Goal: Task Accomplishment & Management: Complete application form

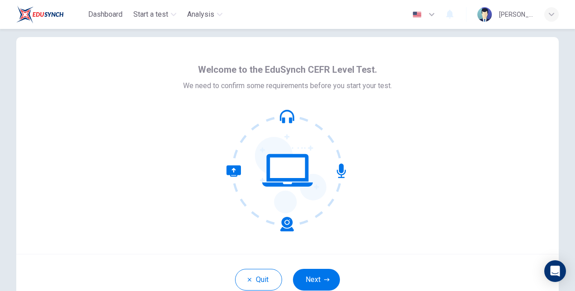
scroll to position [15, 0]
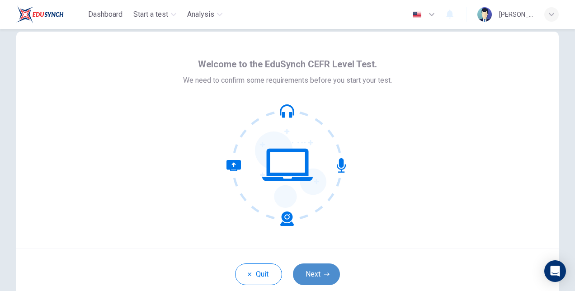
click at [311, 270] on button "Next" at bounding box center [316, 275] width 47 height 22
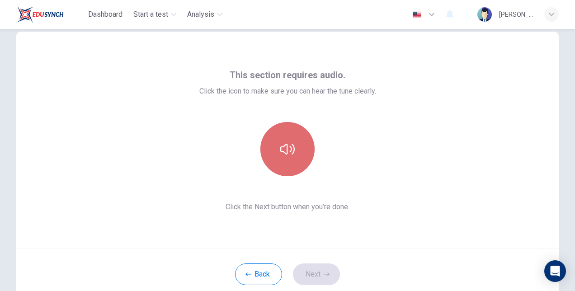
click at [288, 151] on icon "button" at bounding box center [287, 149] width 14 height 11
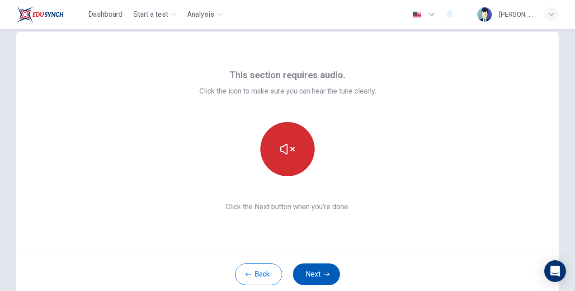
click at [317, 274] on button "Next" at bounding box center [316, 275] width 47 height 22
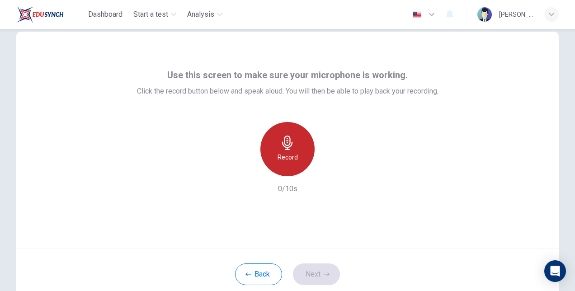
click at [283, 141] on icon "button" at bounding box center [287, 143] width 10 height 14
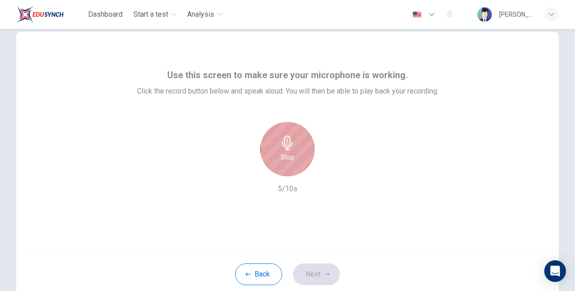
click at [283, 141] on icon "button" at bounding box center [287, 143] width 10 height 14
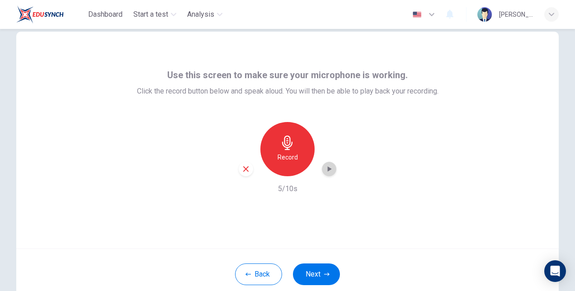
click at [325, 168] on icon "button" at bounding box center [329, 169] width 9 height 9
click at [320, 275] on button "Next" at bounding box center [316, 275] width 47 height 22
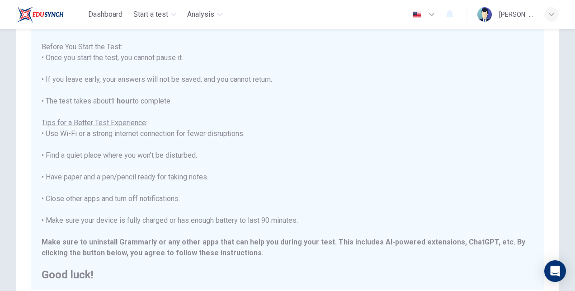
scroll to position [86, 0]
click at [302, 80] on div "****IMPORTANT: You cannot change the language during the test.**** Please choos…" at bounding box center [288, 116] width 492 height 326
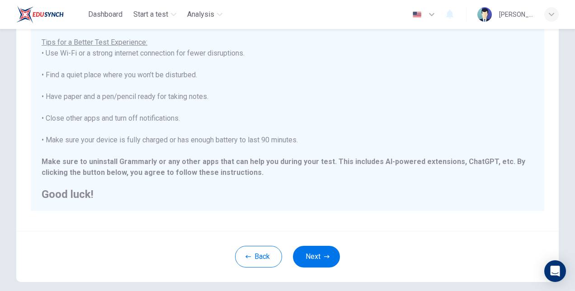
scroll to position [183, 0]
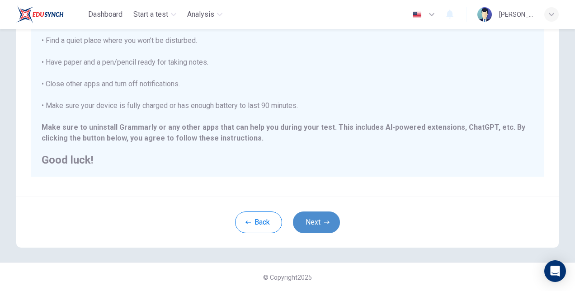
click at [313, 222] on button "Next" at bounding box center [316, 223] width 47 height 22
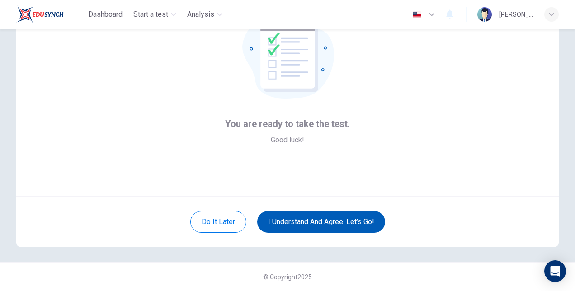
scroll to position [68, 0]
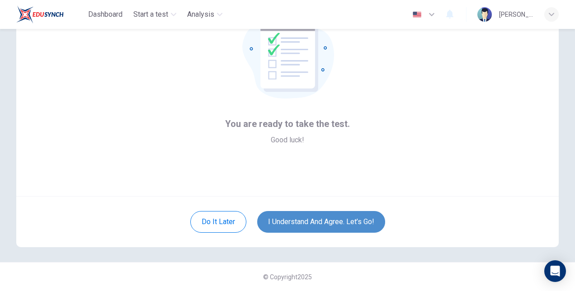
click at [336, 222] on button "I understand and agree. Let’s go!" at bounding box center [321, 222] width 128 height 22
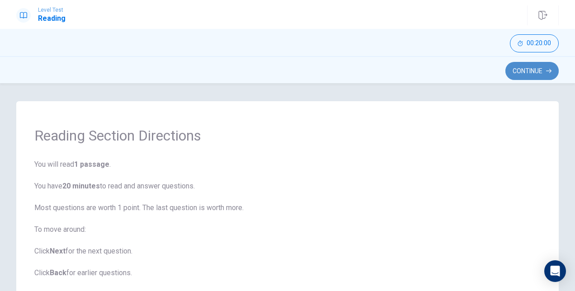
click at [533, 72] on button "Continue" at bounding box center [532, 71] width 53 height 18
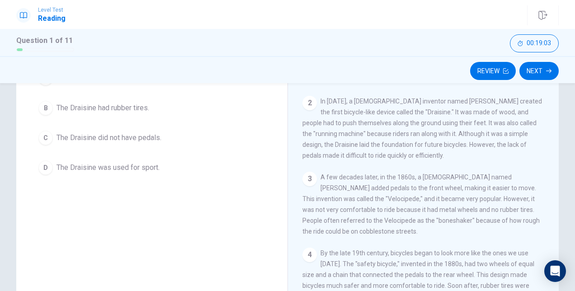
scroll to position [111, 0]
click at [496, 138] on span "In [DATE], a [DEMOGRAPHIC_DATA] inventor named [PERSON_NAME] created the first …" at bounding box center [423, 127] width 240 height 61
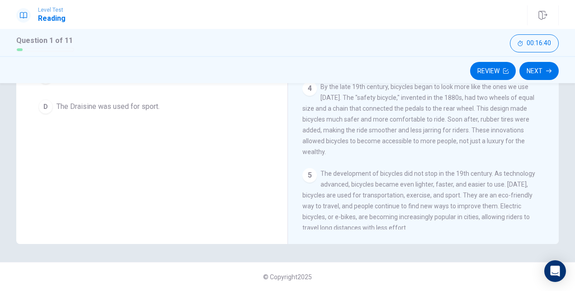
scroll to position [105, 0]
drag, startPoint x: 554, startPoint y: 203, endPoint x: 556, endPoint y: 213, distance: 10.6
click at [556, 213] on div "Question 1 What was one difference between the [DEMOGRAPHIC_DATA] and the moder…" at bounding box center [288, 87] width 572 height 314
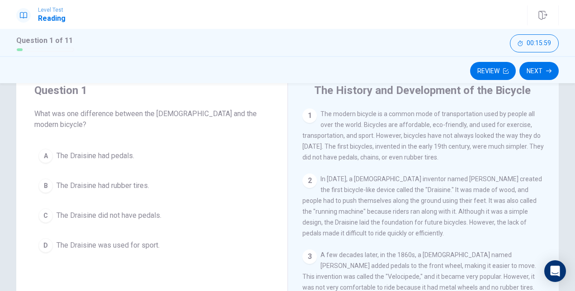
scroll to position [33, 0]
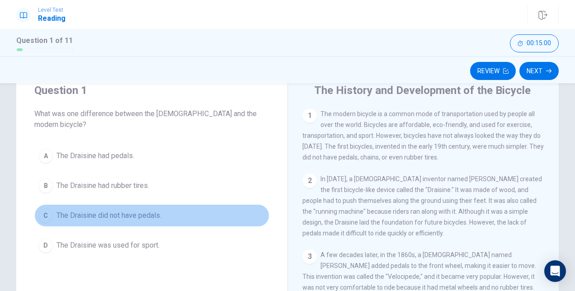
click at [43, 208] on div "C" at bounding box center [45, 215] width 14 height 14
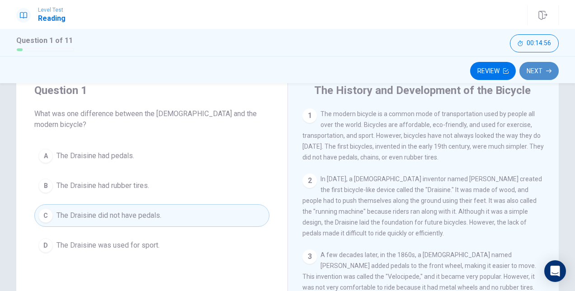
click at [542, 71] on button "Next" at bounding box center [539, 71] width 39 height 18
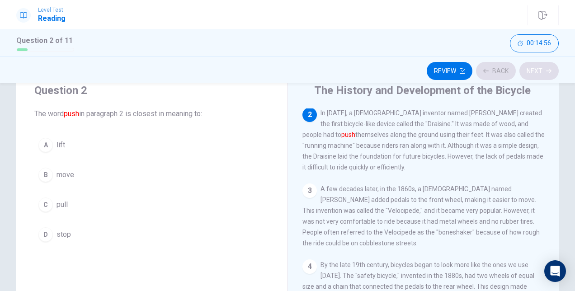
scroll to position [66, 0]
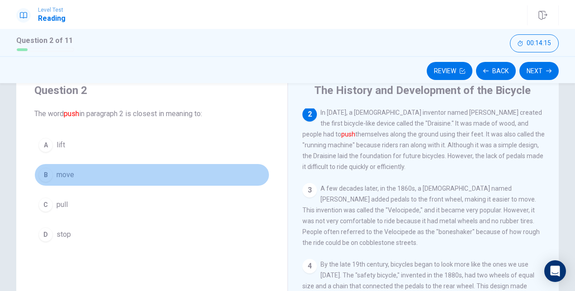
click at [43, 170] on div "B" at bounding box center [45, 175] width 14 height 14
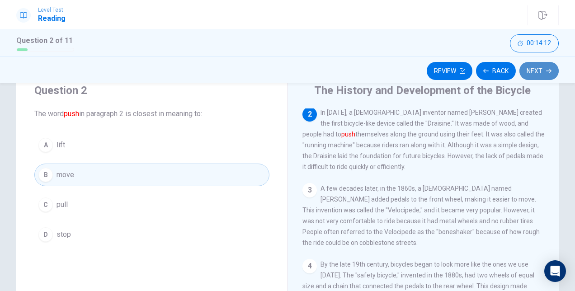
click at [540, 67] on button "Next" at bounding box center [539, 71] width 39 height 18
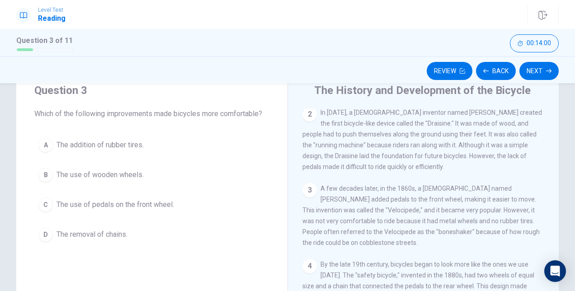
click at [43, 143] on div "A" at bounding box center [45, 145] width 14 height 14
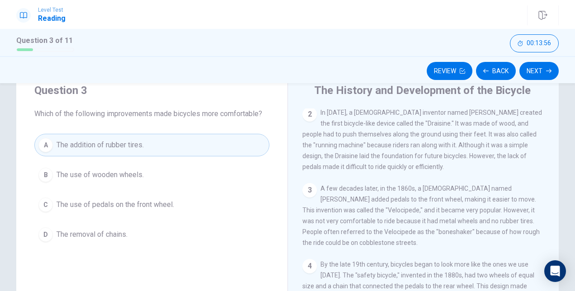
scroll to position [171, 0]
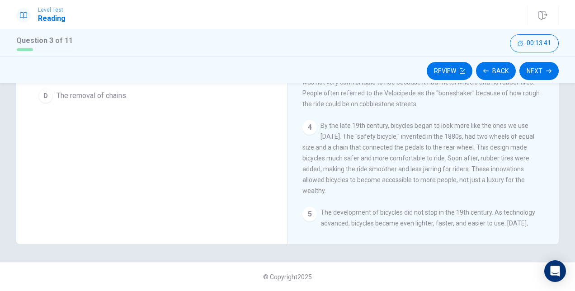
drag, startPoint x: 548, startPoint y: 153, endPoint x: 548, endPoint y: 137, distance: 16.3
click at [548, 137] on div "1 The modern bicycle is a common mode of transportation used by people all over…" at bounding box center [430, 100] width 254 height 260
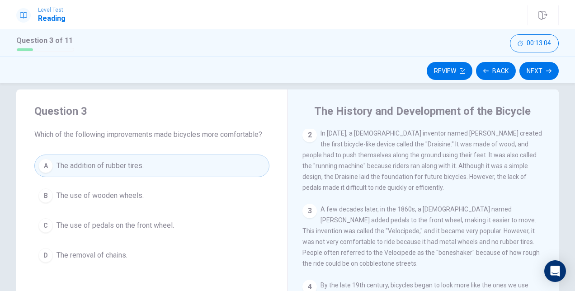
scroll to position [9, 0]
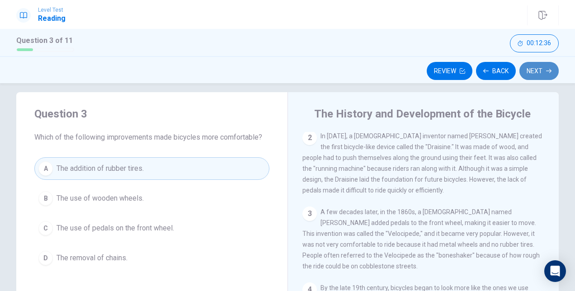
click at [539, 71] on button "Next" at bounding box center [539, 71] width 39 height 18
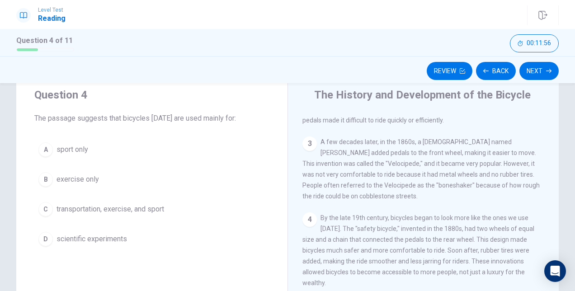
scroll to position [26, 0]
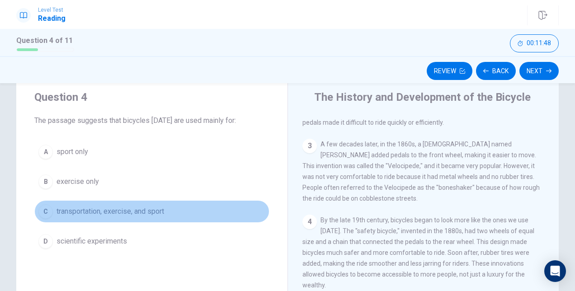
click at [43, 209] on div "C" at bounding box center [45, 211] width 14 height 14
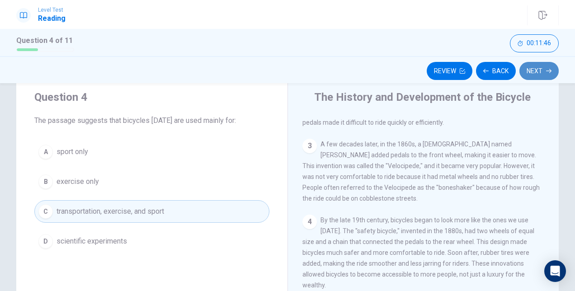
click at [541, 69] on button "Next" at bounding box center [539, 71] width 39 height 18
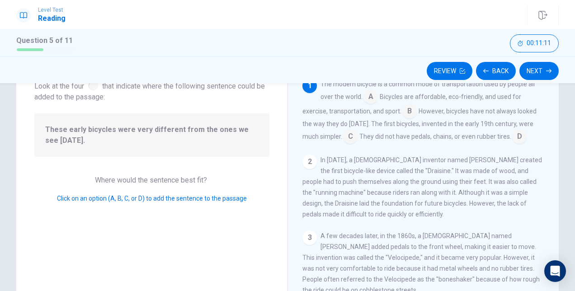
scroll to position [63, 0]
click at [349, 136] on input at bounding box center [350, 137] width 14 height 14
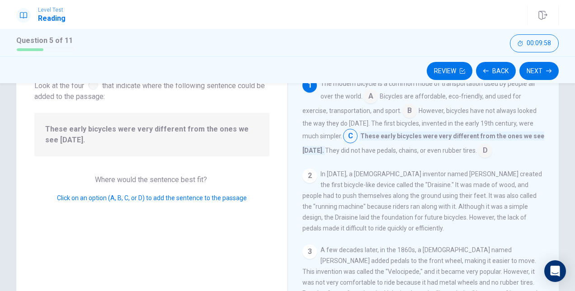
click at [368, 96] on input at bounding box center [371, 97] width 14 height 14
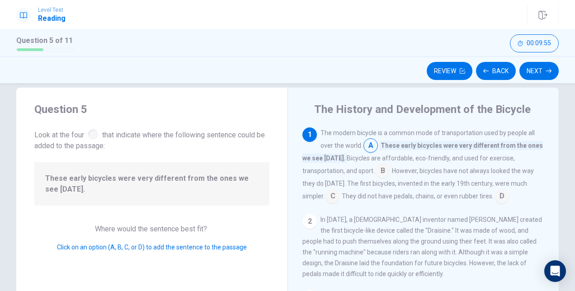
scroll to position [7, 0]
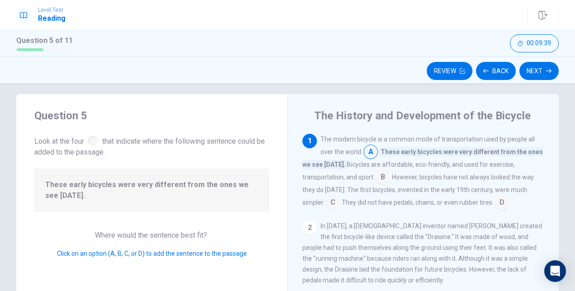
click at [382, 179] on input at bounding box center [383, 178] width 14 height 14
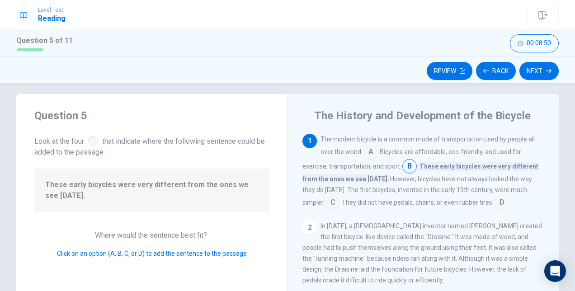
click at [326, 200] on input at bounding box center [333, 203] width 14 height 14
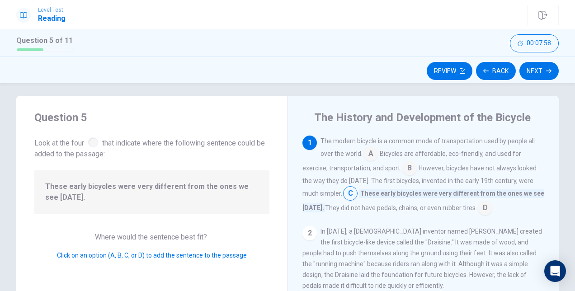
scroll to position [0, 0]
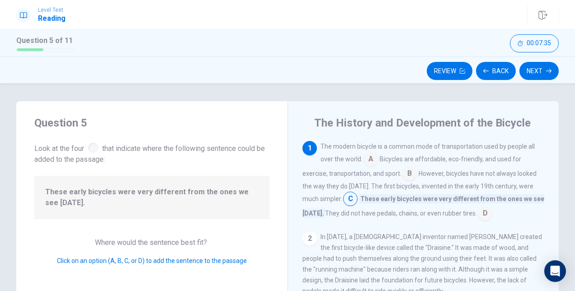
click at [351, 198] on input at bounding box center [350, 200] width 14 height 14
click at [347, 199] on input at bounding box center [350, 200] width 14 height 14
click at [533, 69] on button "Next" at bounding box center [539, 71] width 39 height 18
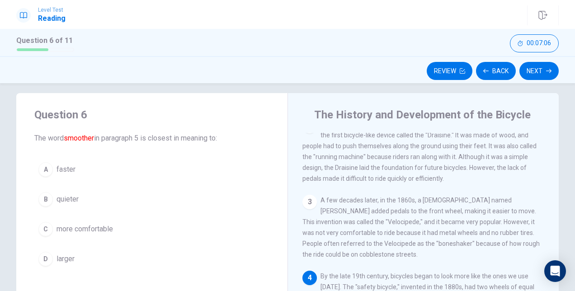
scroll to position [6, 0]
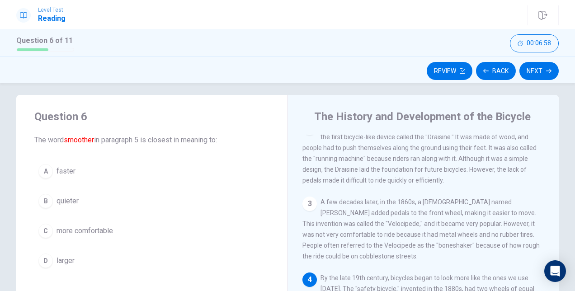
click at [44, 203] on div "B" at bounding box center [45, 201] width 14 height 14
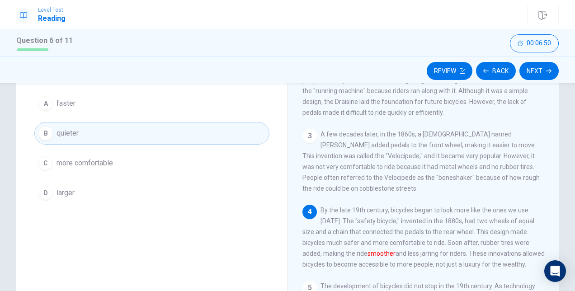
scroll to position [69, 0]
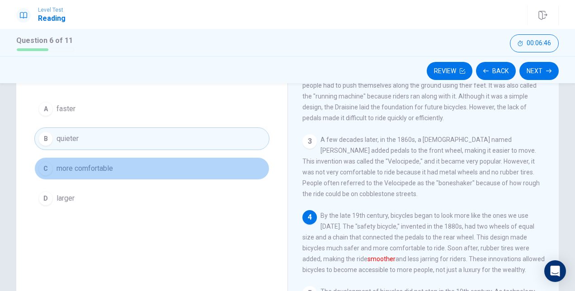
click at [44, 166] on div "C" at bounding box center [45, 168] width 14 height 14
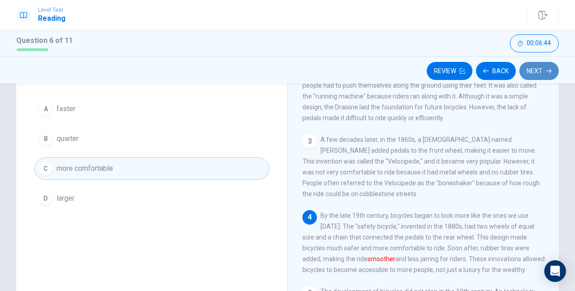
click at [547, 74] on button "Next" at bounding box center [539, 71] width 39 height 18
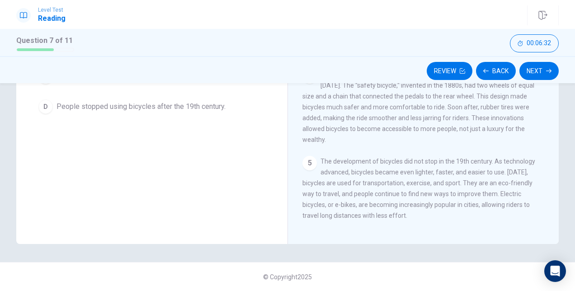
scroll to position [169, 0]
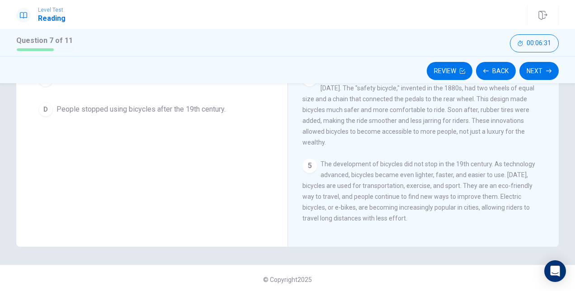
click at [549, 201] on div "1 The modern bicycle is a common mode of transportation used by people all over…" at bounding box center [430, 102] width 254 height 260
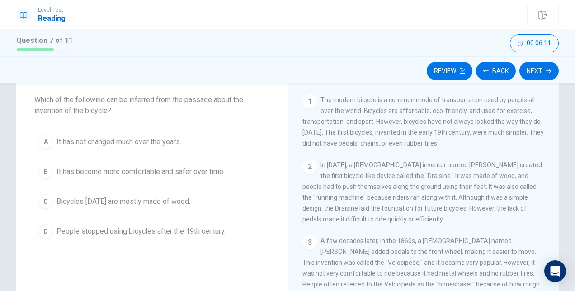
scroll to position [45, 0]
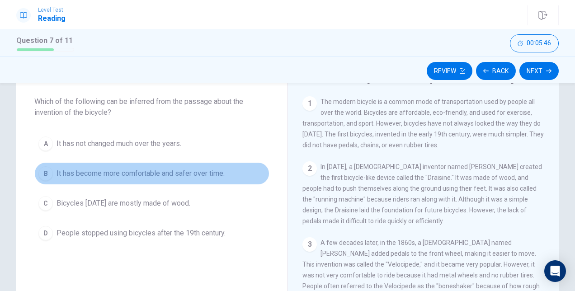
click at [43, 173] on div "B" at bounding box center [45, 173] width 14 height 14
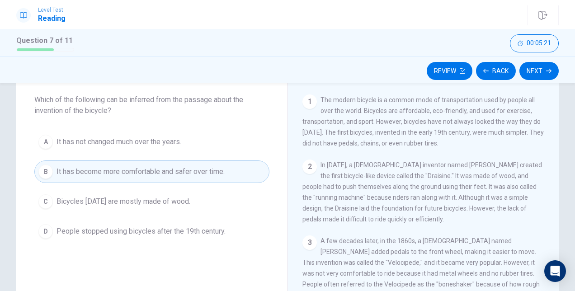
scroll to position [45, 0]
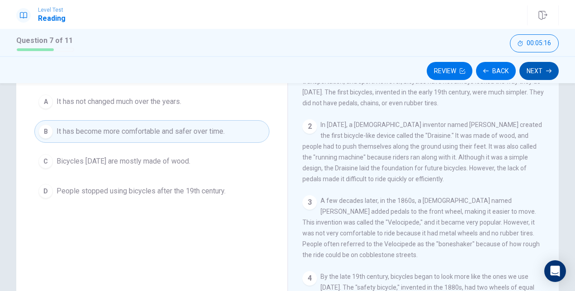
click at [538, 67] on button "Next" at bounding box center [539, 71] width 39 height 18
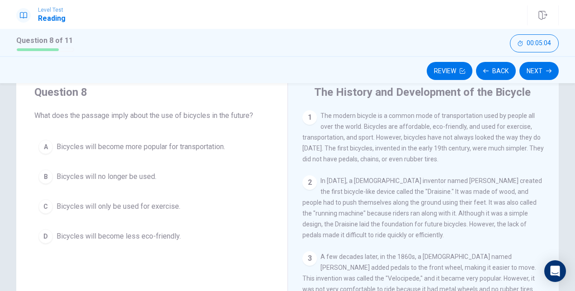
scroll to position [38, 0]
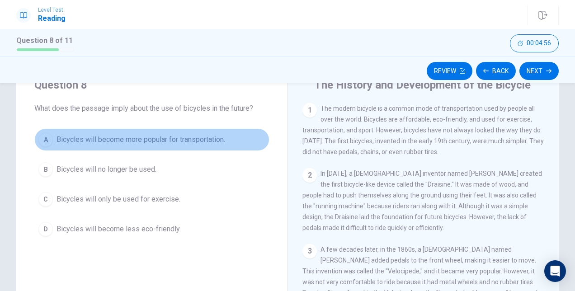
click at [43, 141] on div "A" at bounding box center [45, 139] width 14 height 14
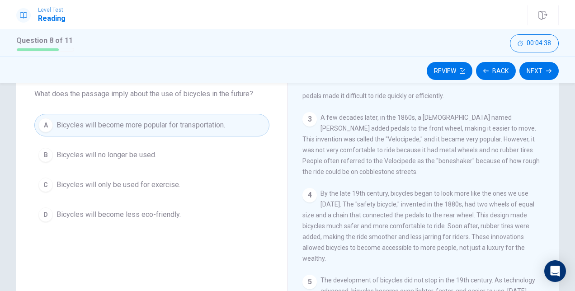
scroll to position [52, 0]
click at [540, 71] on button "Next" at bounding box center [539, 71] width 39 height 18
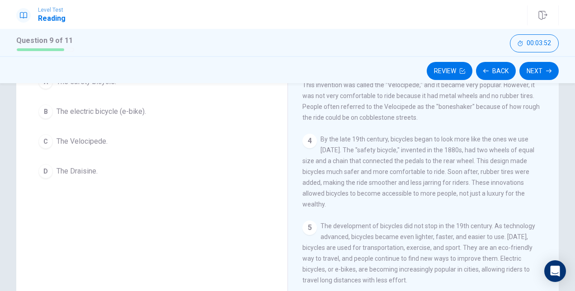
scroll to position [115, 0]
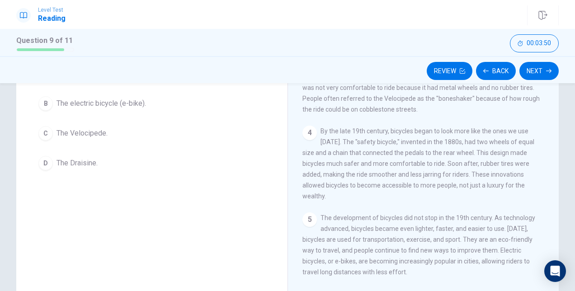
click at [43, 134] on div "C" at bounding box center [45, 133] width 14 height 14
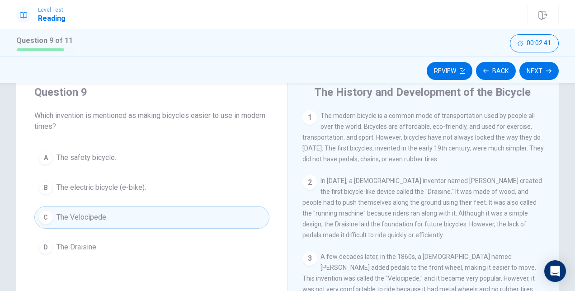
scroll to position [24, 0]
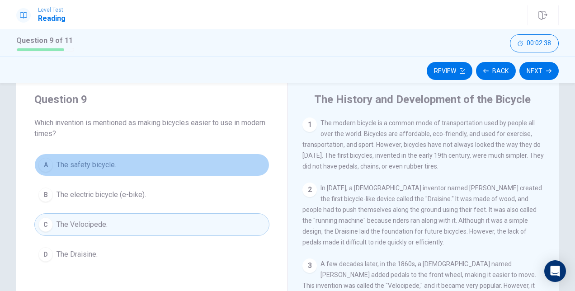
click at [44, 164] on div "A" at bounding box center [45, 165] width 14 height 14
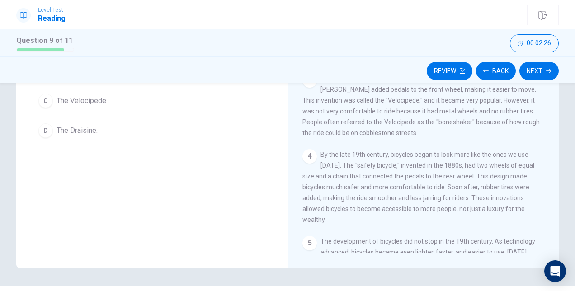
scroll to position [62, 0]
click at [555, 215] on div "The History and Development of the Bicycle 1 The modern bicycle is a common mod…" at bounding box center [423, 111] width 271 height 314
click at [531, 67] on button "Next" at bounding box center [539, 71] width 39 height 18
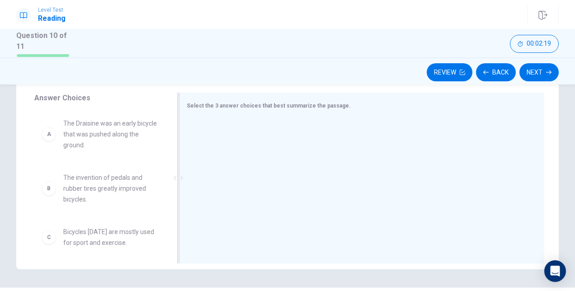
click at [489, 166] on div at bounding box center [358, 178] width 343 height 121
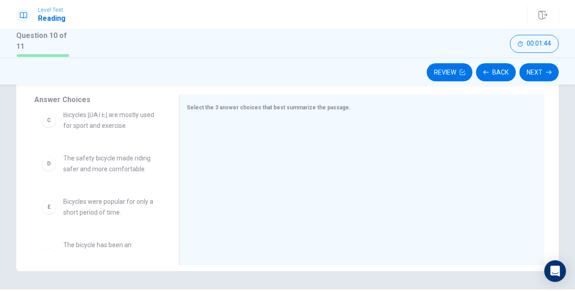
scroll to position [147, 0]
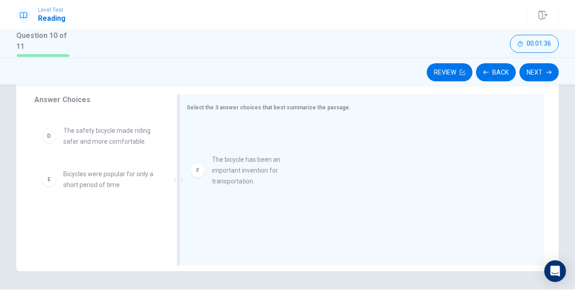
drag, startPoint x: 94, startPoint y: 227, endPoint x: 247, endPoint y: 169, distance: 163.7
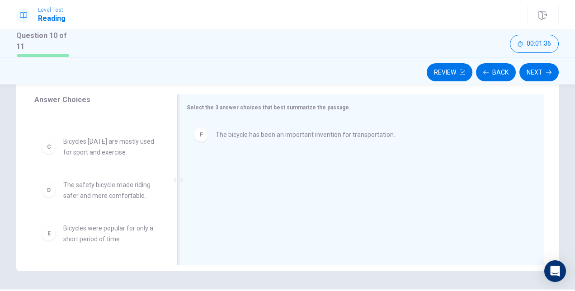
scroll to position [92, 0]
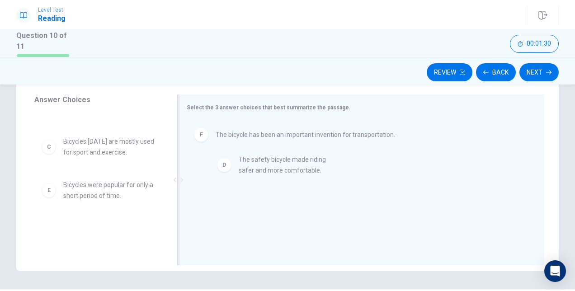
drag, startPoint x: 108, startPoint y: 189, endPoint x: 294, endPoint y: 159, distance: 188.6
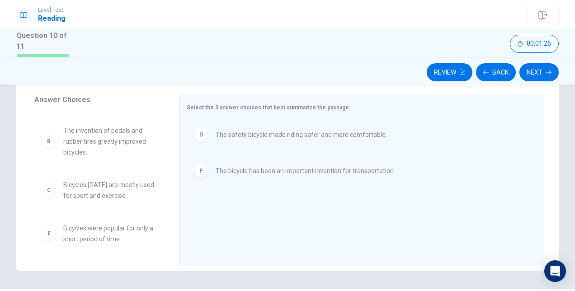
scroll to position [48, 0]
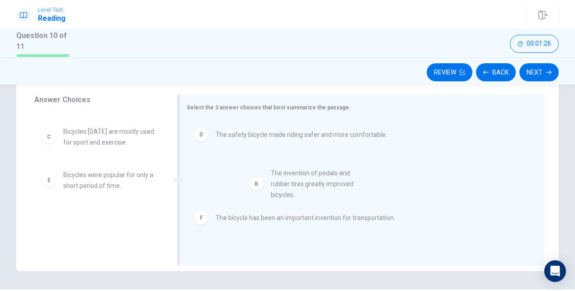
drag, startPoint x: 101, startPoint y: 133, endPoint x: 312, endPoint y: 176, distance: 215.2
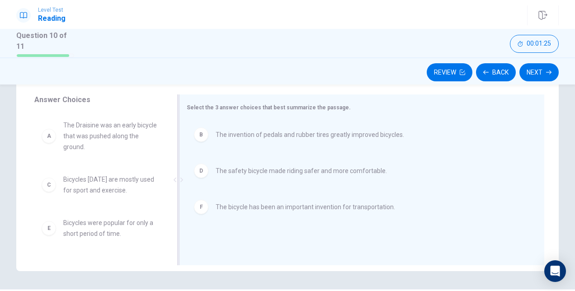
scroll to position [0, 0]
click at [537, 69] on button "Next" at bounding box center [539, 72] width 39 height 18
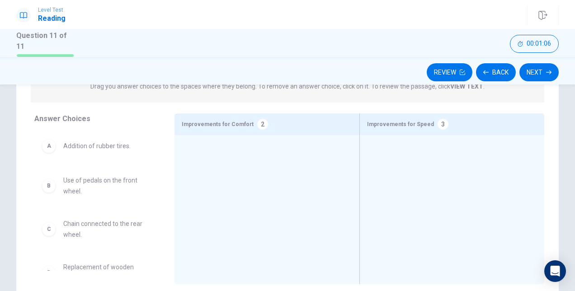
scroll to position [117, 0]
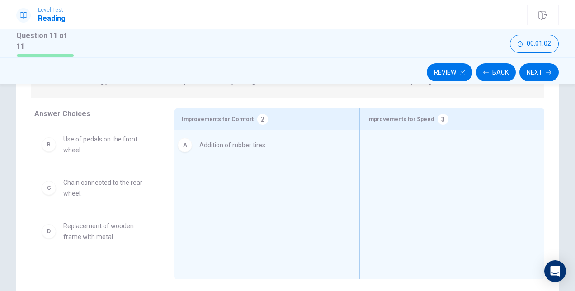
drag, startPoint x: 98, startPoint y: 145, endPoint x: 248, endPoint y: 149, distance: 150.2
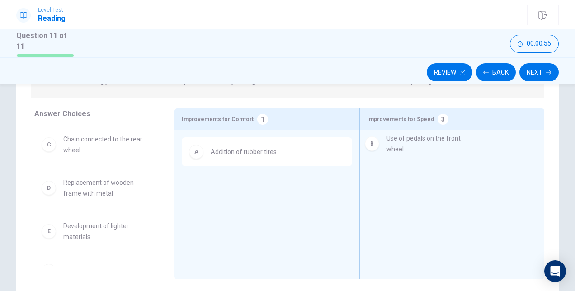
drag, startPoint x: 83, startPoint y: 145, endPoint x: 412, endPoint y: 146, distance: 328.8
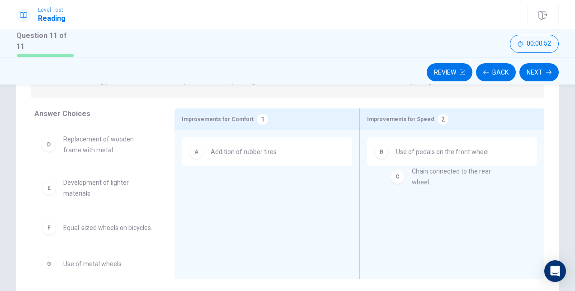
drag, startPoint x: 87, startPoint y: 142, endPoint x: 452, endPoint y: 176, distance: 366.0
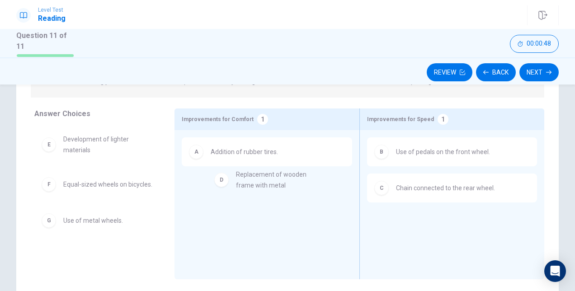
drag, startPoint x: 88, startPoint y: 147, endPoint x: 266, endPoint y: 184, distance: 182.0
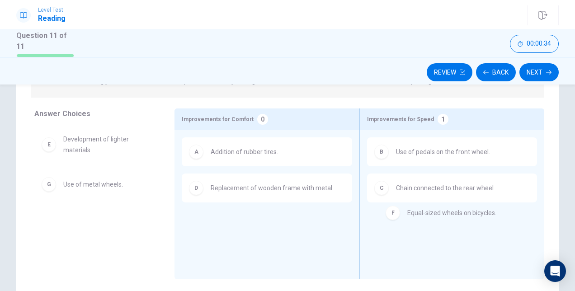
drag, startPoint x: 84, startPoint y: 189, endPoint x: 433, endPoint y: 219, distance: 349.9
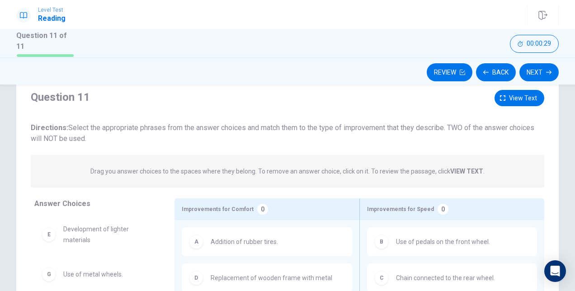
scroll to position [0, 0]
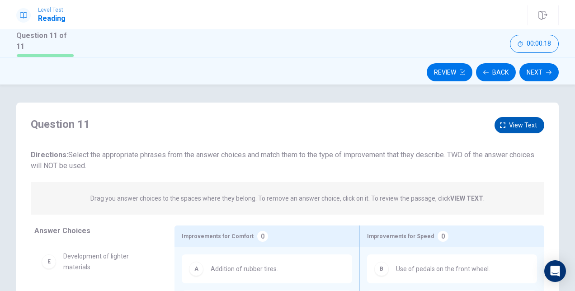
click at [526, 128] on span "View text" at bounding box center [523, 125] width 28 height 11
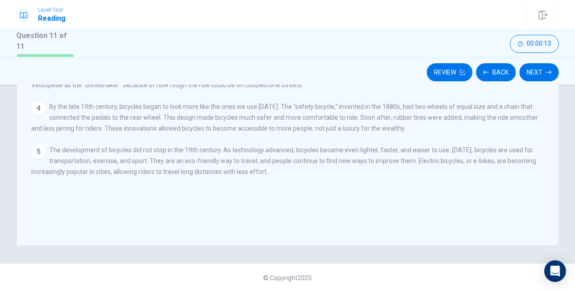
scroll to position [41, 0]
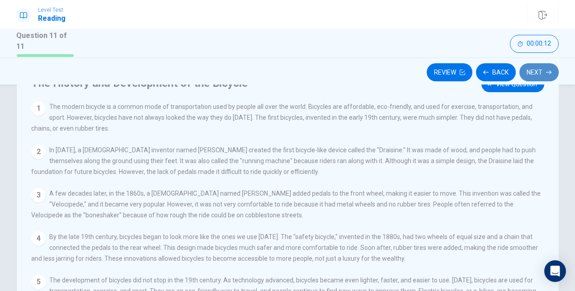
click at [536, 69] on button "Next" at bounding box center [539, 72] width 39 height 18
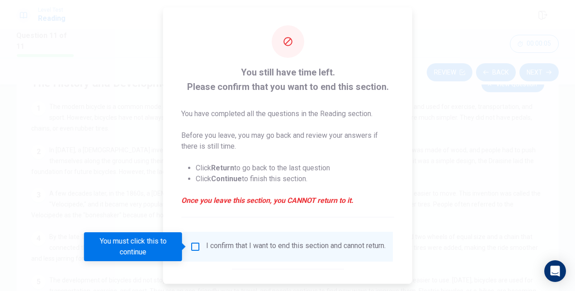
click at [119, 182] on div at bounding box center [287, 145] width 575 height 291
click at [445, 64] on div at bounding box center [287, 145] width 575 height 291
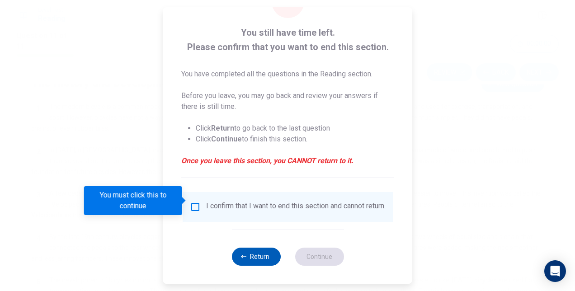
click at [256, 255] on button "Return" at bounding box center [256, 257] width 49 height 18
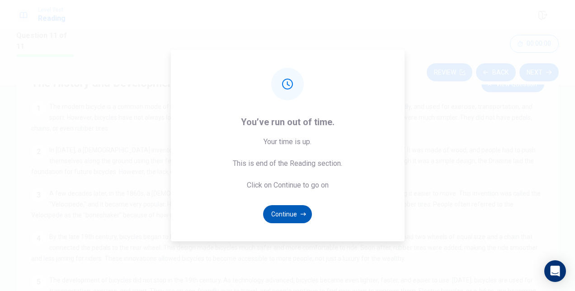
click at [288, 211] on button "Continue" at bounding box center [287, 214] width 49 height 18
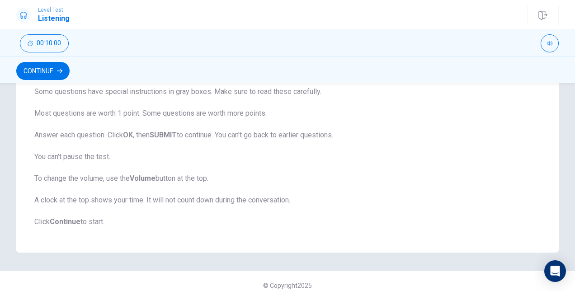
scroll to position [193, 0]
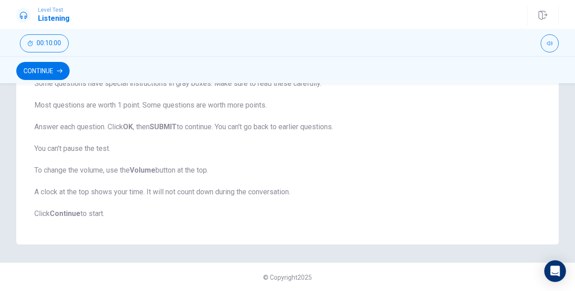
click at [558, 206] on div "Listening Section Directions This test checks how well you understand spoken En…" at bounding box center [288, 77] width 572 height 336
click at [43, 70] on button "Continue" at bounding box center [42, 71] width 53 height 18
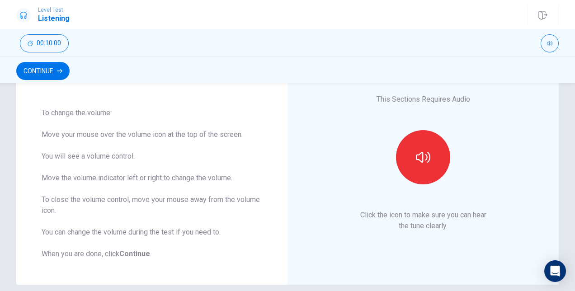
scroll to position [63, 0]
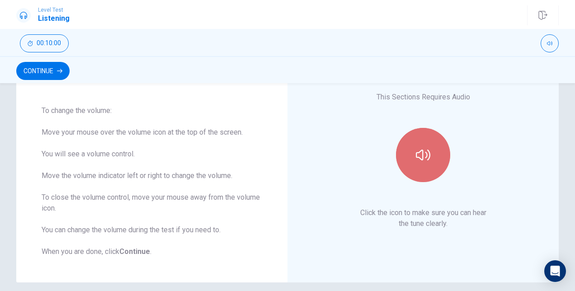
click at [427, 140] on button "button" at bounding box center [423, 155] width 54 height 54
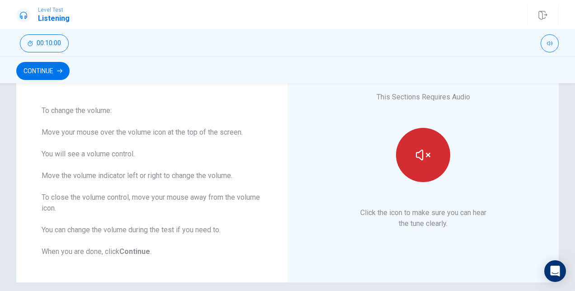
click at [429, 154] on button "button" at bounding box center [423, 155] width 54 height 54
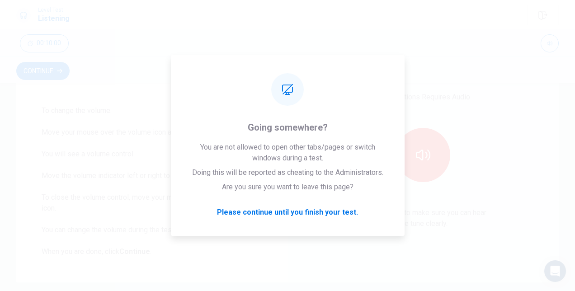
drag, startPoint x: 570, startPoint y: 163, endPoint x: 577, endPoint y: 198, distance: 35.5
click at [575, 198] on html "Level Test Listening Continue 00:10:00 00:10:00 Continue Changing the Volume To…" at bounding box center [287, 145] width 575 height 291
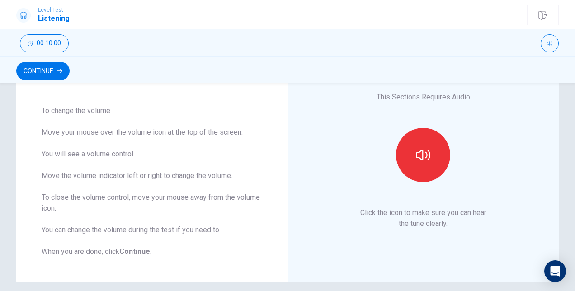
click at [41, 80] on div "Continue" at bounding box center [287, 69] width 575 height 27
click at [45, 71] on button "Continue" at bounding box center [42, 71] width 53 height 18
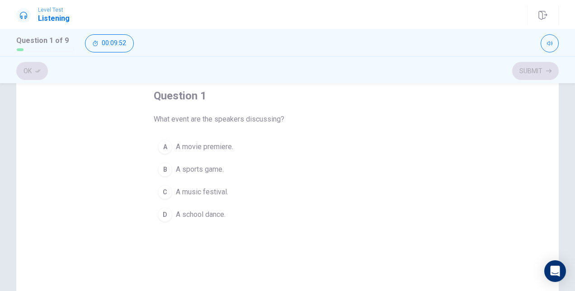
scroll to position [53, 0]
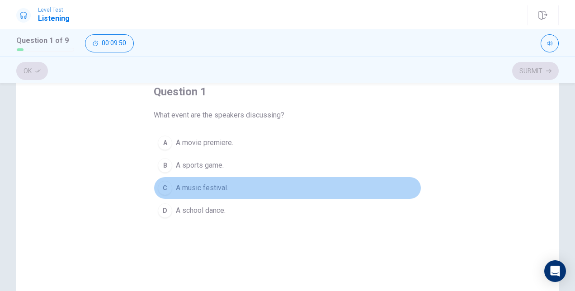
click at [161, 184] on div "C" at bounding box center [165, 188] width 14 height 14
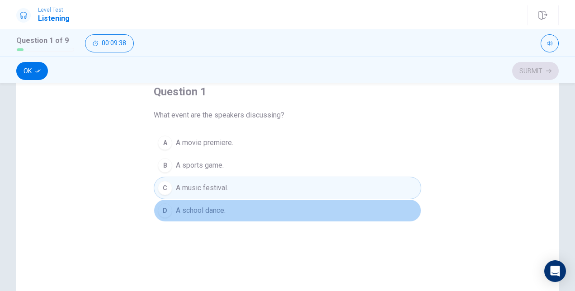
click at [263, 204] on button "D A school dance." at bounding box center [288, 210] width 268 height 23
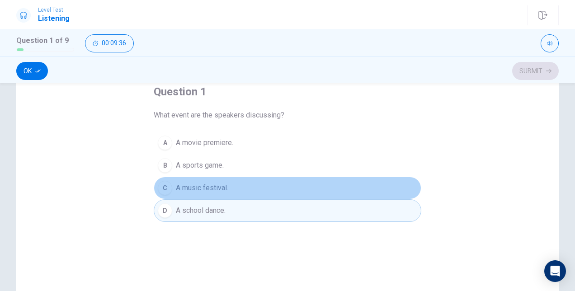
click at [261, 184] on button "C A music festival." at bounding box center [288, 188] width 268 height 23
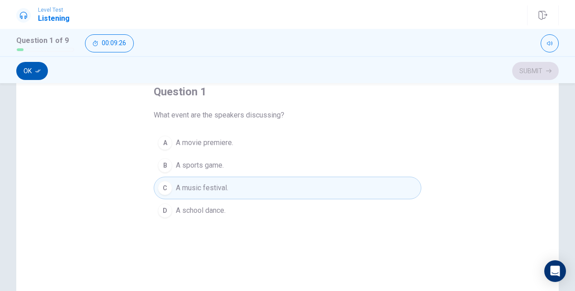
click at [43, 70] on button "Ok" at bounding box center [32, 71] width 32 height 18
click at [545, 72] on button "Submit" at bounding box center [535, 71] width 47 height 18
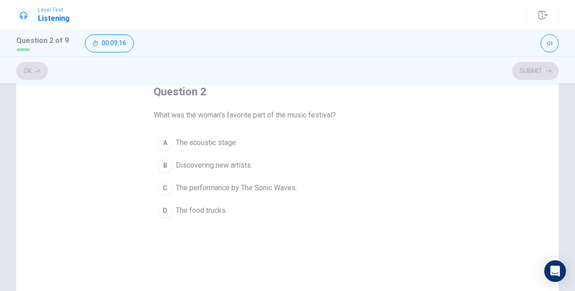
drag, startPoint x: 260, startPoint y: 84, endPoint x: 207, endPoint y: 132, distance: 71.1
click at [207, 132] on div "question 2 What was the woman's favorite part of the music festival? A The acou…" at bounding box center [288, 153] width 268 height 137
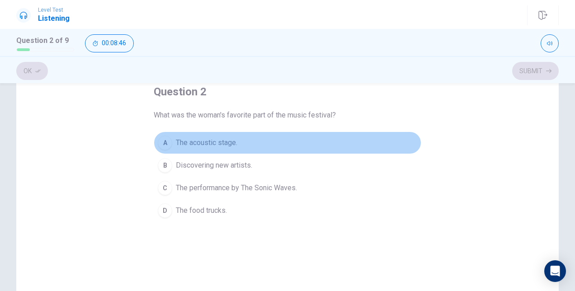
click at [165, 145] on div "A" at bounding box center [165, 143] width 14 height 14
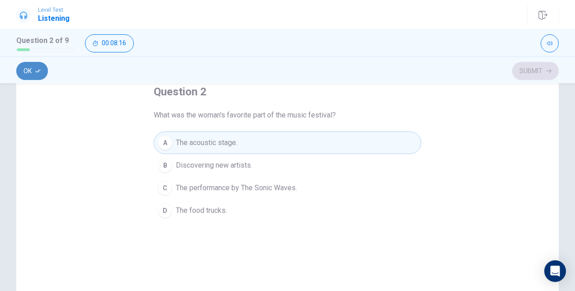
click at [35, 69] on icon "button" at bounding box center [37, 70] width 5 height 5
click at [540, 74] on button "Submit" at bounding box center [535, 71] width 47 height 18
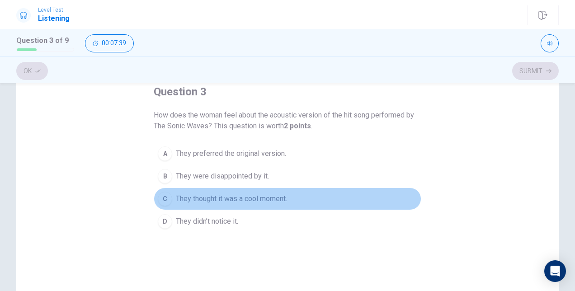
click at [163, 197] on div "C" at bounding box center [165, 199] width 14 height 14
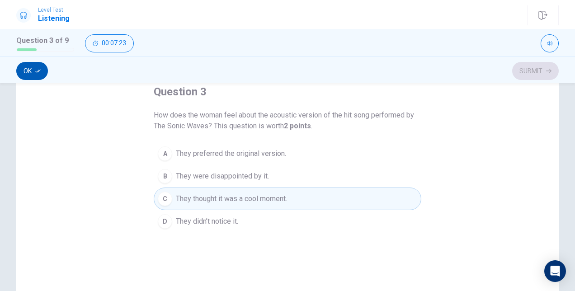
click at [38, 66] on button "Ok" at bounding box center [32, 71] width 32 height 18
click at [531, 74] on button "Submit" at bounding box center [535, 71] width 47 height 18
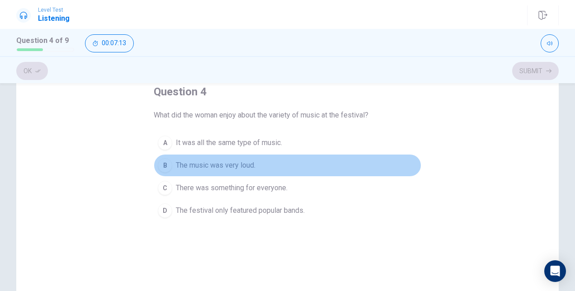
click at [244, 167] on span "The music was very loud." at bounding box center [216, 165] width 80 height 11
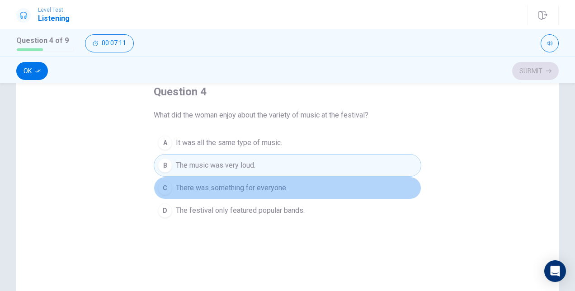
click at [163, 184] on div "C" at bounding box center [165, 188] width 14 height 14
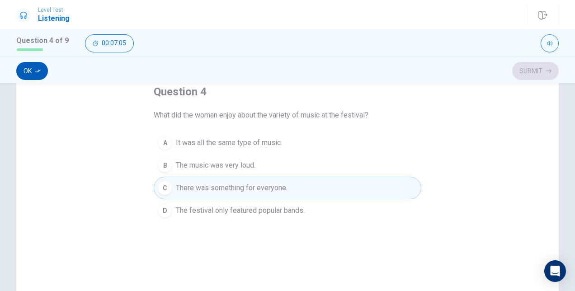
click at [29, 71] on button "Ok" at bounding box center [32, 71] width 32 height 18
click at [535, 69] on button "Submit" at bounding box center [535, 71] width 47 height 18
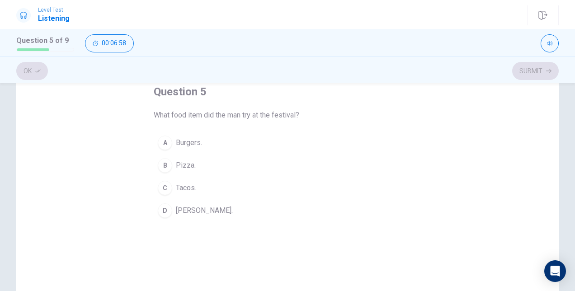
click at [251, 122] on div "question 5 What food item did the man try at the festival? A Burgers. B Pizza. …" at bounding box center [288, 153] width 268 height 137
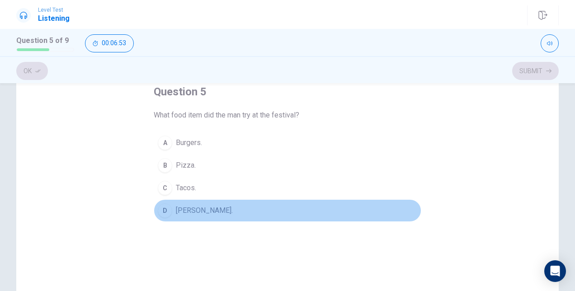
click at [165, 210] on div "D" at bounding box center [165, 210] width 14 height 14
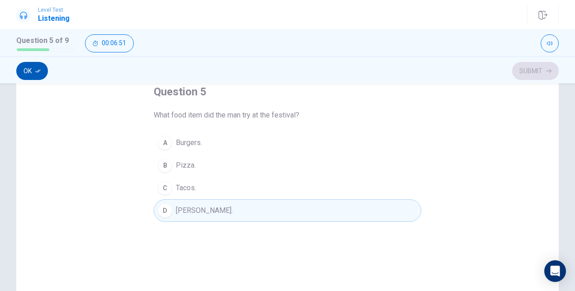
click at [41, 64] on button "Ok" at bounding box center [32, 71] width 32 height 18
click at [536, 71] on button "Submit" at bounding box center [535, 71] width 47 height 18
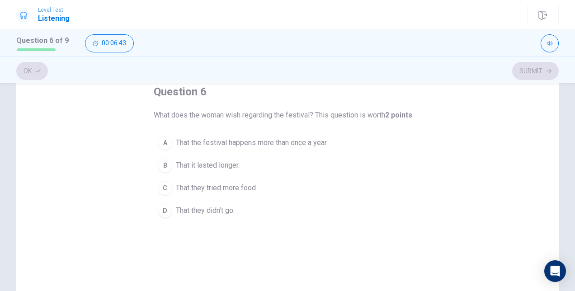
click at [355, 99] on div "question 6 What does the woman wish regarding the festival? This question is wo…" at bounding box center [288, 153] width 268 height 137
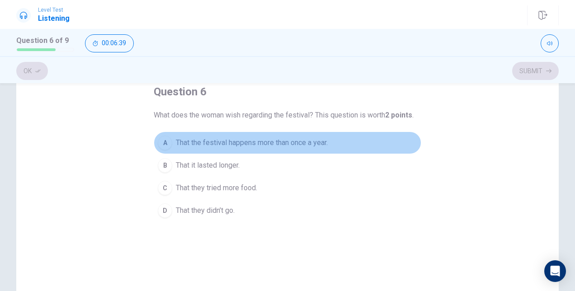
click at [160, 140] on div "A" at bounding box center [165, 143] width 14 height 14
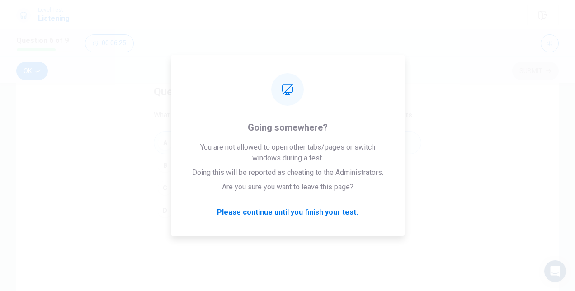
click at [221, 95] on div "question 6 What does the woman wish regarding the festival? This question is wo…" at bounding box center [288, 153] width 268 height 137
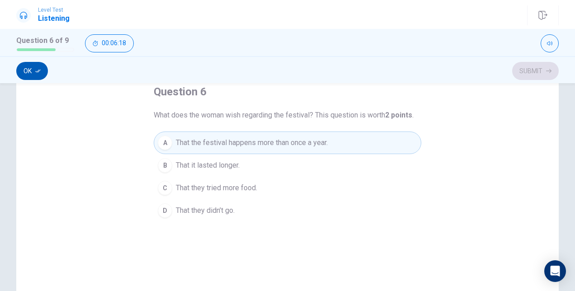
click at [34, 72] on button "Ok" at bounding box center [32, 71] width 32 height 18
click at [522, 160] on div "question 6 What does the woman wish regarding the festival? This question is wo…" at bounding box center [287, 205] width 543 height 314
click at [534, 70] on button "Submit" at bounding box center [535, 71] width 47 height 18
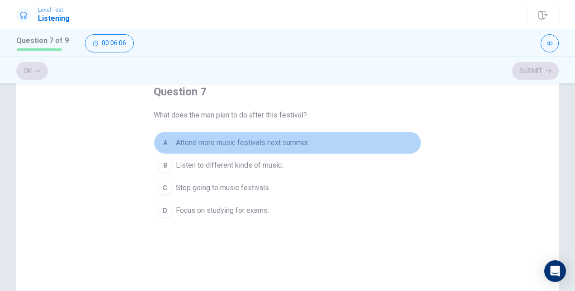
click at [158, 140] on div "A" at bounding box center [165, 143] width 14 height 14
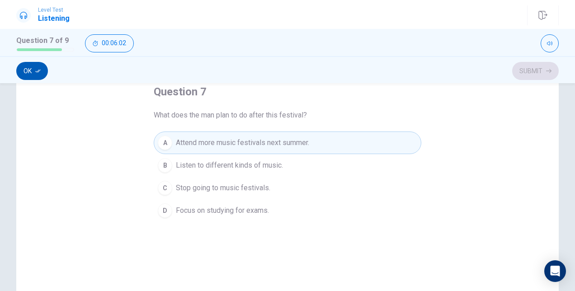
click at [28, 69] on button "Ok" at bounding box center [32, 71] width 32 height 18
click at [533, 70] on button "Submit" at bounding box center [535, 71] width 47 height 18
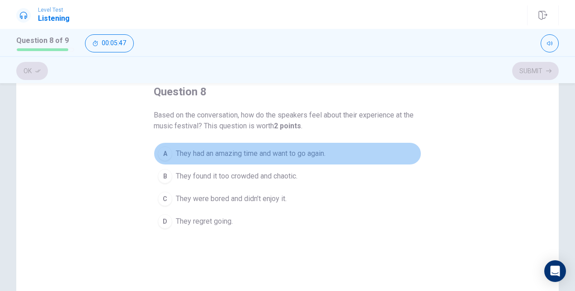
click at [165, 149] on div "A" at bounding box center [165, 154] width 14 height 14
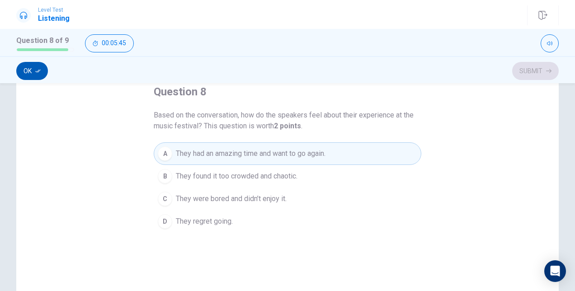
click at [34, 71] on button "Ok" at bounding box center [32, 71] width 32 height 18
click at [535, 71] on button "Submit" at bounding box center [535, 71] width 47 height 18
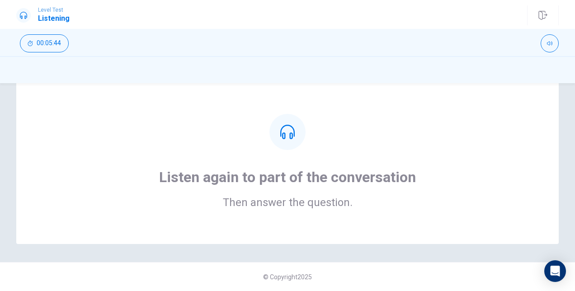
scroll to position [0, 0]
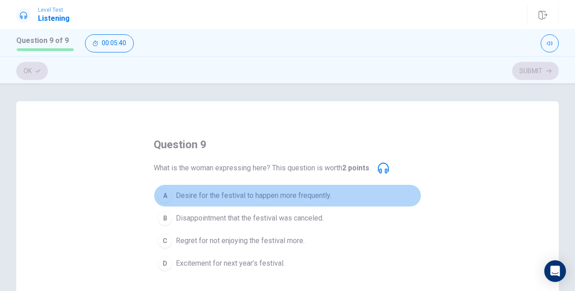
click at [169, 195] on div "A" at bounding box center [165, 196] width 14 height 14
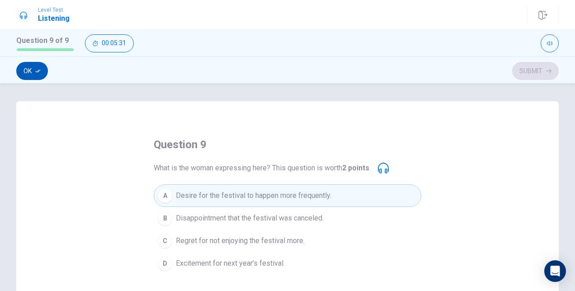
click at [31, 72] on button "Ok" at bounding box center [32, 71] width 32 height 18
click at [534, 67] on button "Submit" at bounding box center [535, 71] width 47 height 18
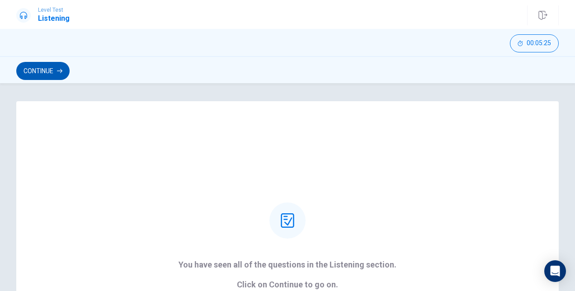
click at [51, 71] on button "Continue" at bounding box center [42, 71] width 53 height 18
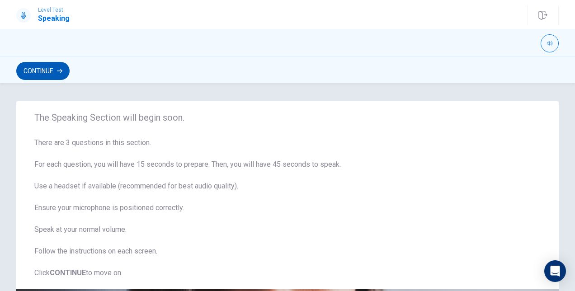
click at [51, 71] on button "Continue" at bounding box center [42, 71] width 53 height 18
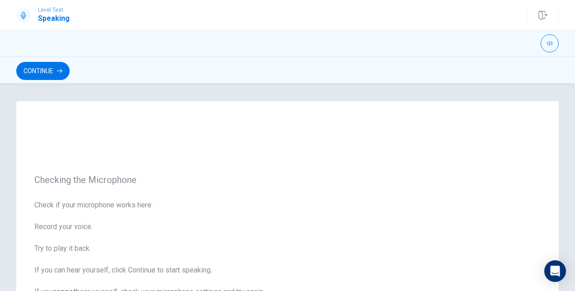
click at [97, 80] on div "Continue" at bounding box center [287, 69] width 575 height 27
click at [109, 80] on div "Continue" at bounding box center [287, 69] width 575 height 27
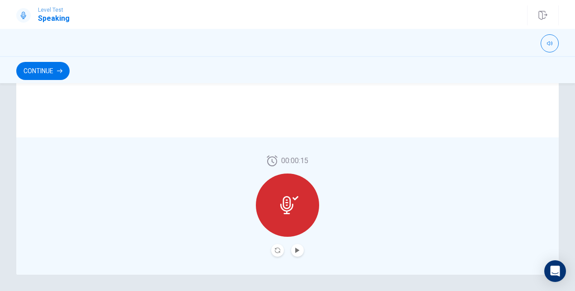
scroll to position [251, 0]
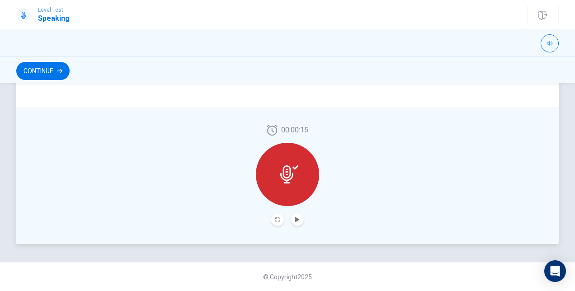
click at [282, 167] on icon at bounding box center [286, 175] width 13 height 18
click at [289, 177] on icon at bounding box center [286, 175] width 13 height 18
click at [298, 220] on icon "Play Audio" at bounding box center [297, 219] width 4 height 5
drag, startPoint x: 568, startPoint y: 247, endPoint x: 571, endPoint y: 188, distance: 58.8
click at [571, 188] on div "Checking the Microphone Check if your microphone works here. Record your voice.…" at bounding box center [287, 187] width 575 height 208
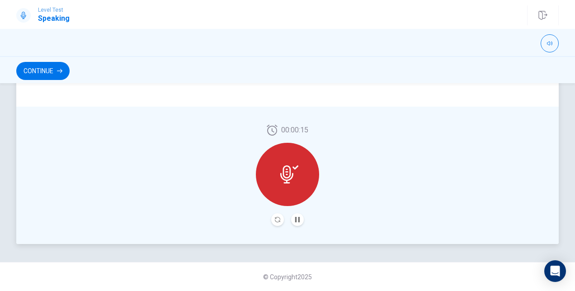
click at [333, 172] on div "00:00:15" at bounding box center [287, 175] width 543 height 137
click at [293, 171] on icon at bounding box center [289, 175] width 18 height 18
click at [256, 175] on div at bounding box center [287, 174] width 63 height 63
click at [298, 219] on button "Pause Audio" at bounding box center [297, 219] width 13 height 13
click at [52, 68] on button "Continue" at bounding box center [42, 71] width 53 height 18
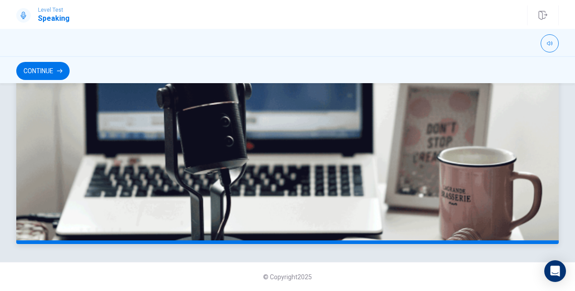
click at [426, 119] on img at bounding box center [287, 122] width 543 height 244
click at [492, 123] on img at bounding box center [287, 122] width 543 height 244
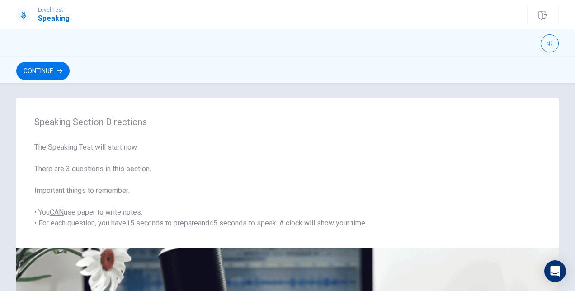
scroll to position [0, 0]
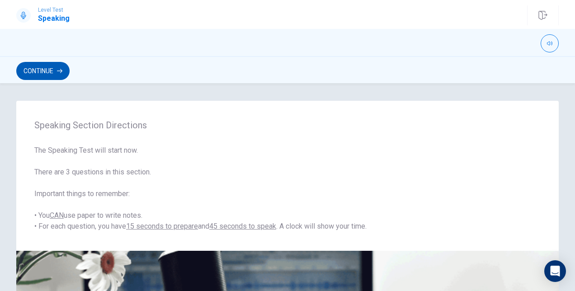
click at [49, 73] on button "Continue" at bounding box center [42, 71] width 53 height 18
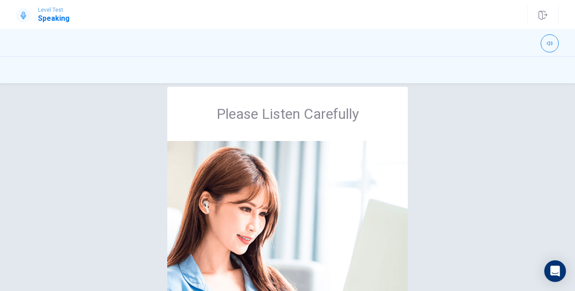
scroll to position [0, 0]
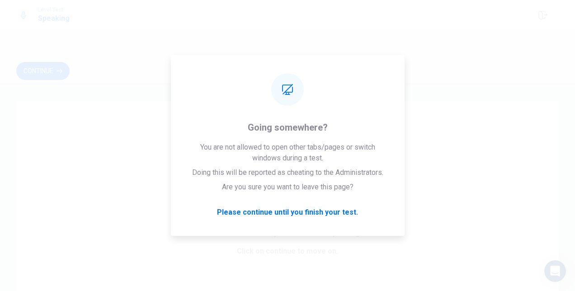
drag, startPoint x: 568, startPoint y: 119, endPoint x: 577, endPoint y: 152, distance: 34.1
click at [575, 152] on html "Level Test Speaking Continue Continue You have seen all of the questions in the…" at bounding box center [287, 145] width 575 height 291
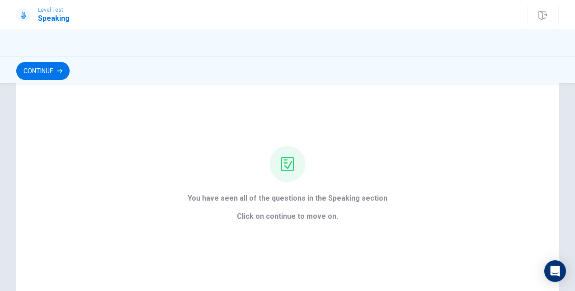
scroll to position [92, 0]
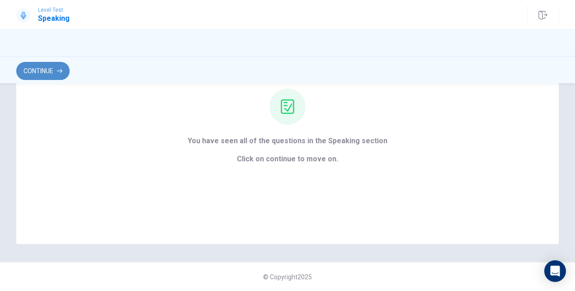
click at [47, 74] on button "Continue" at bounding box center [42, 71] width 53 height 18
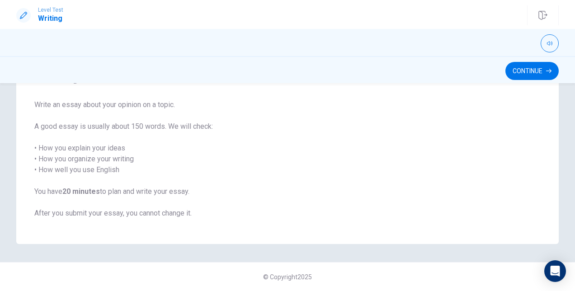
scroll to position [0, 0]
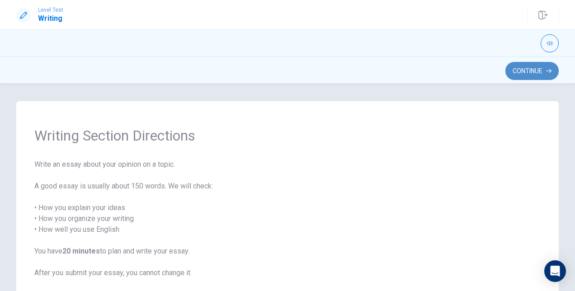
click at [527, 71] on button "Continue" at bounding box center [532, 71] width 53 height 18
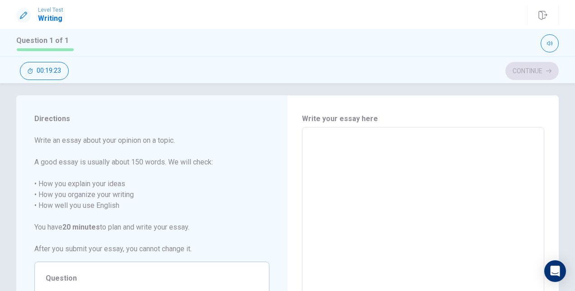
scroll to position [7, 0]
click at [359, 141] on textarea at bounding box center [423, 251] width 230 height 235
type textarea "S"
type textarea "x"
type textarea "Sc"
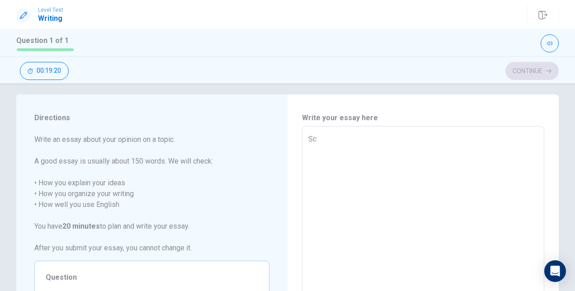
type textarea "x"
type textarea "Sch"
type textarea "x"
type textarea "Scho"
type textarea "x"
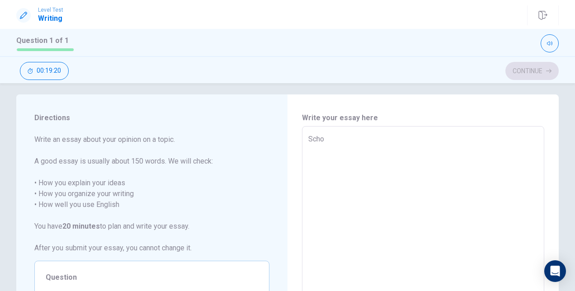
type textarea "Schoo"
type textarea "x"
type textarea "School"
type textarea "x"
type textarea "Schools"
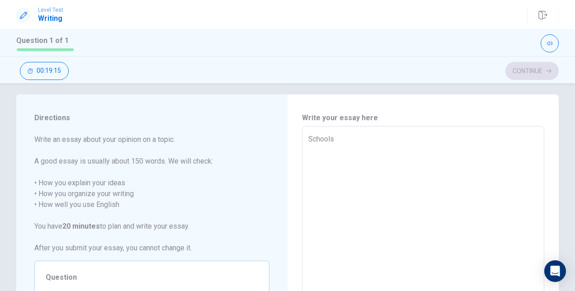
type textarea "x"
type textarea "Schools,"
type textarea "x"
type textarea "Schools,"
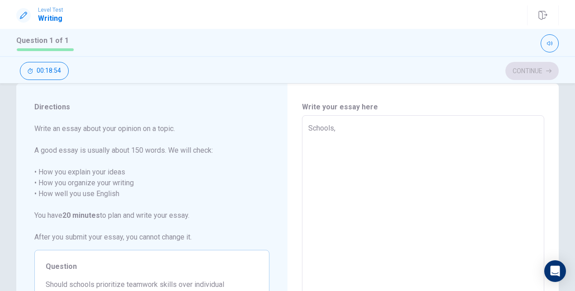
scroll to position [15, 0]
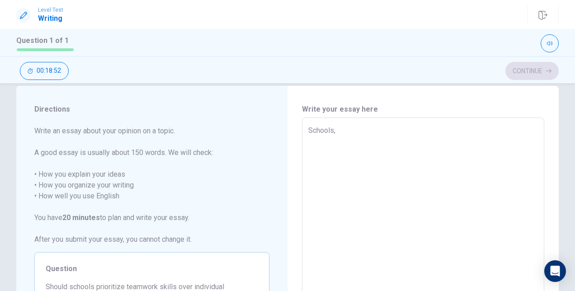
type textarea "x"
type textarea "Schools, T"
type textarea "x"
type textarea "Schools, [GEOGRAPHIC_DATA]"
type textarea "x"
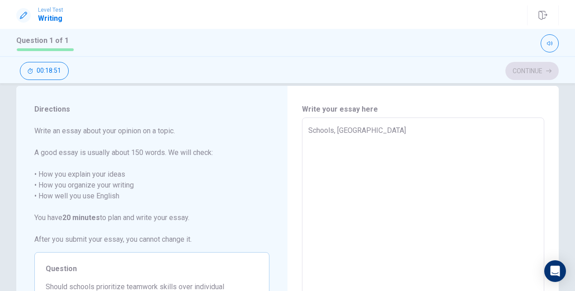
type textarea "Schools, Tea"
type textarea "x"
type textarea "Schools, Team"
type textarea "x"
type textarea "Schools, Team"
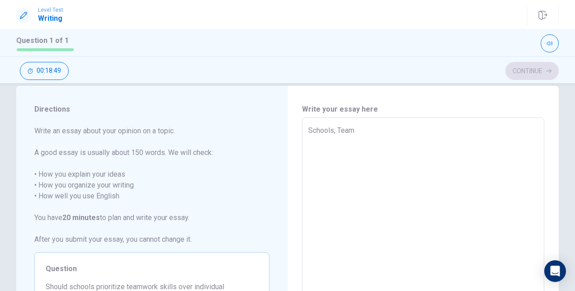
type textarea "x"
type textarea "Schools, Team w"
type textarea "x"
type textarea "Schools, Team"
type textarea "x"
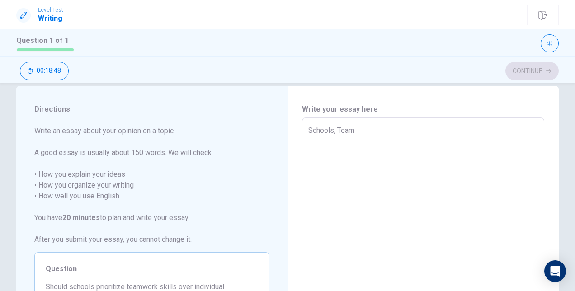
type textarea "Schools, Team W"
type textarea "x"
type textarea "Schools, Team Wo"
type textarea "x"
type textarea "Schools, Team Wor"
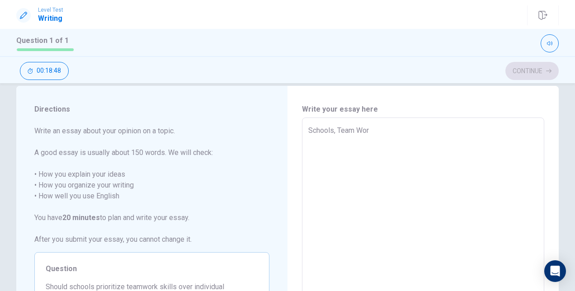
type textarea "x"
type textarea "Schools, Team Work"
type textarea "x"
type textarea "Schools, Team Work"
type textarea "x"
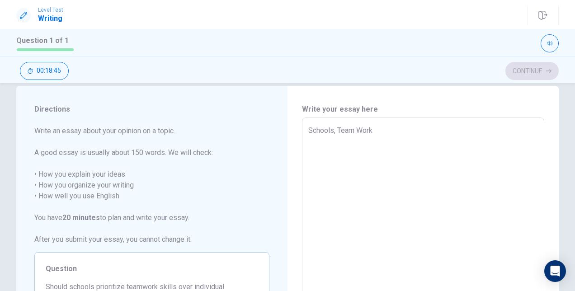
type textarea "Schools, Team Work o"
type textarea "x"
type textarea "Schools, Team Work or"
type textarea "x"
type textarea "Schools, Team Work or"
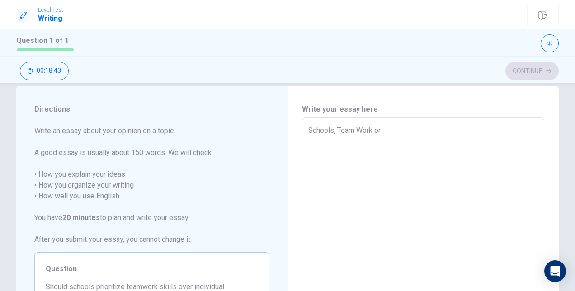
type textarea "x"
type textarea "Schools, Team Work or i"
type textarea "x"
type textarea "Schools, Team Work or"
type textarea "x"
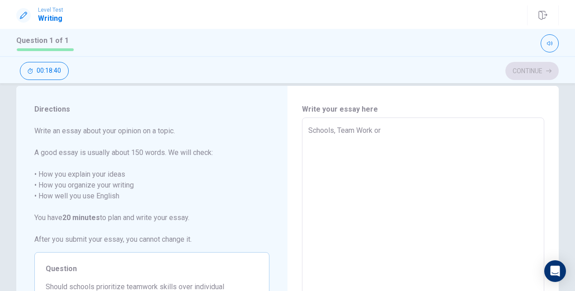
type textarea "Schools, Team Work or"
type textarea "x"
type textarea "Schools, Team Work o"
type textarea "x"
type textarea "Schools, Team Work"
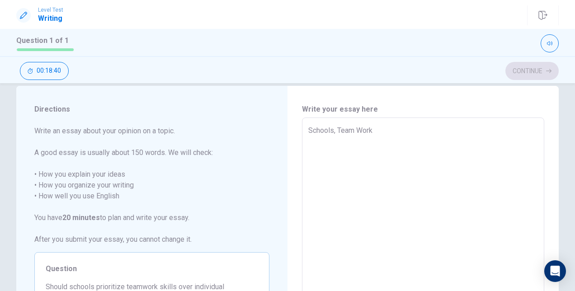
type textarea "x"
type textarea "Schools, Team Work"
type textarea "x"
type textarea "Schools, Team Wor"
type textarea "x"
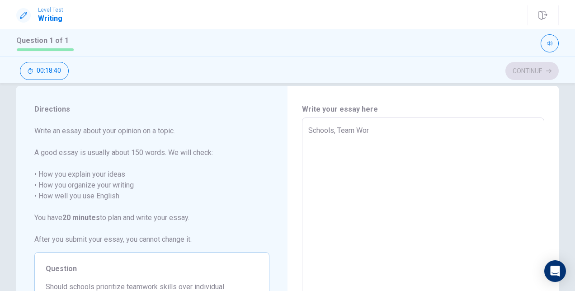
type textarea "Schools, Team Wo"
type textarea "x"
type textarea "Schools, Team W"
type textarea "x"
type textarea "Schools, Team"
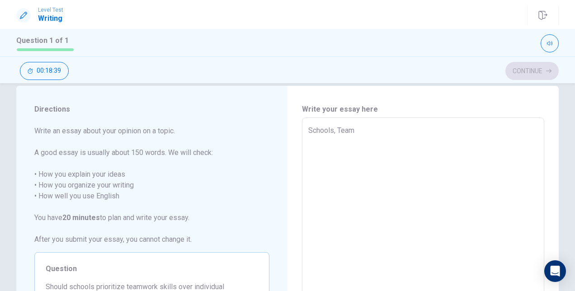
type textarea "x"
type textarea "Schools, Team"
type textarea "x"
type textarea "Schools, Tea"
type textarea "x"
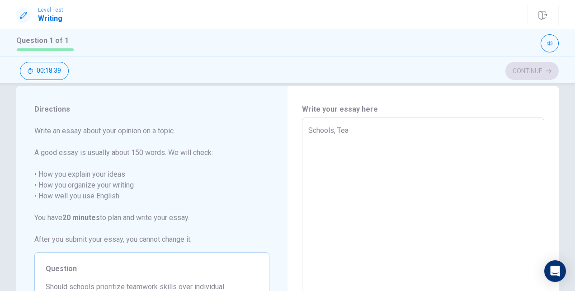
type textarea "Schools, [GEOGRAPHIC_DATA]"
type textarea "x"
type textarea "Schools, T"
type textarea "x"
type textarea "Schools,"
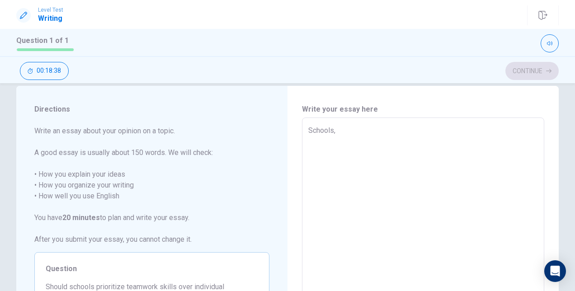
type textarea "x"
type textarea "Schools, t"
type textarea "x"
type textarea "Schools, [GEOGRAPHIC_DATA]"
type textarea "x"
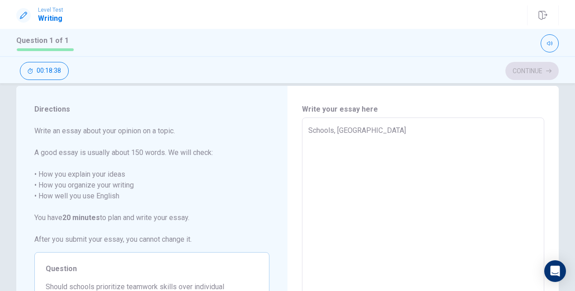
type textarea "Schools, tea"
type textarea "x"
type textarea "Schools, team"
type textarea "x"
type textarea "Schools, team"
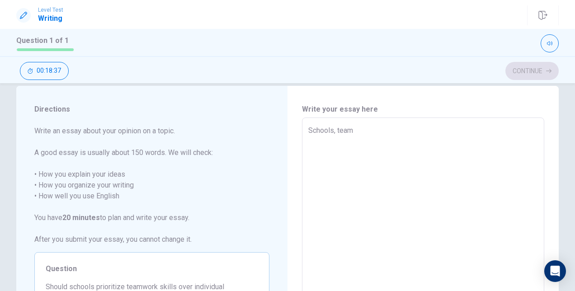
type textarea "x"
type textarea "Schools, team w"
type textarea "x"
type textarea "Schools, team wo"
type textarea "x"
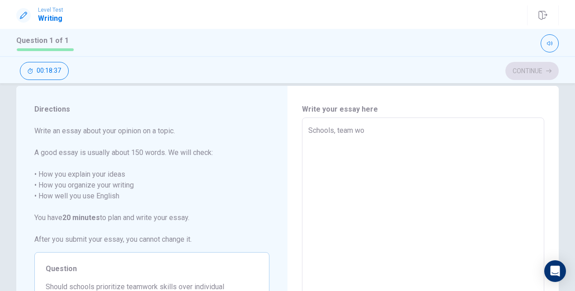
type textarea "Schools, team wor"
type textarea "x"
type textarea "Schools, team work"
type textarea "x"
type textarea "Schools, team work"
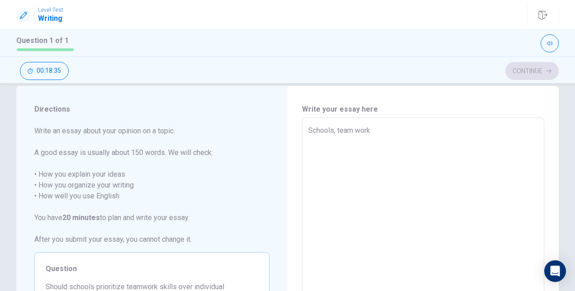
type textarea "x"
type textarea "Schools, team work o"
type textarea "x"
type textarea "Schools, team work or"
type textarea "x"
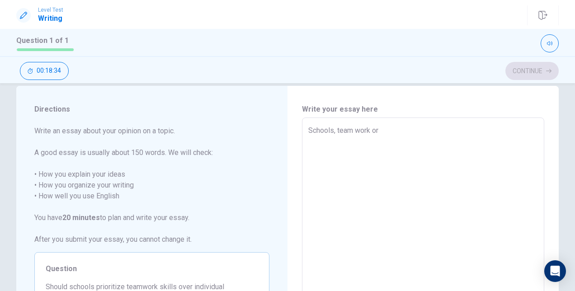
type textarea "Schools, team work or"
type textarea "x"
type textarea "Schools, team work or i"
type textarea "x"
type textarea "Schools, team work or in"
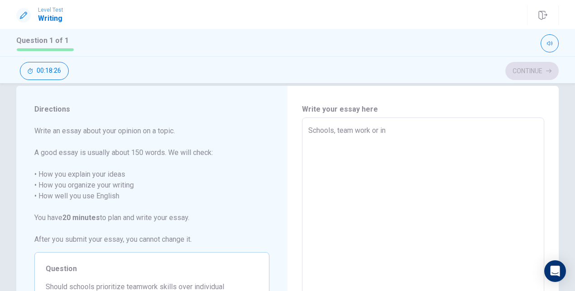
type textarea "x"
type textarea "Schools, team work or ind"
type textarea "x"
type textarea "Schools, team work or indi"
type textarea "x"
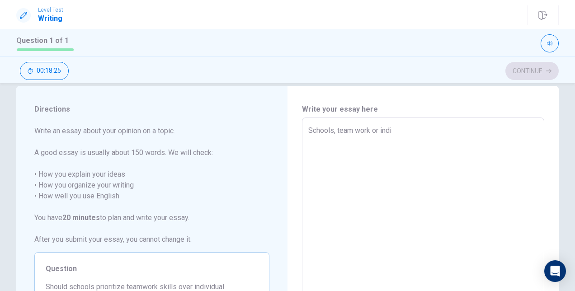
type textarea "Schools, team work or indiv"
type textarea "x"
type textarea "Schools, team work or indivi"
type textarea "x"
type textarea "Schools, team work or indivia"
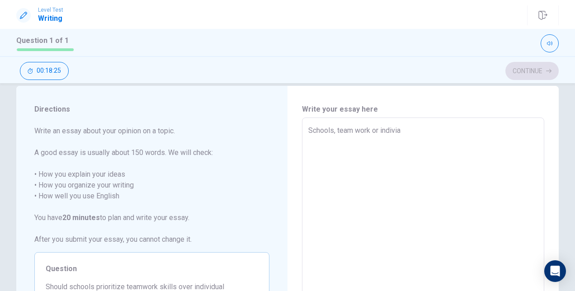
type textarea "x"
type textarea "Schools, team work or indivial"
click at [308, 129] on textarea "Schools, team work or indivial" at bounding box center [423, 242] width 230 height 235
type textarea "x"
type textarea "SSchools, team work or indivial"
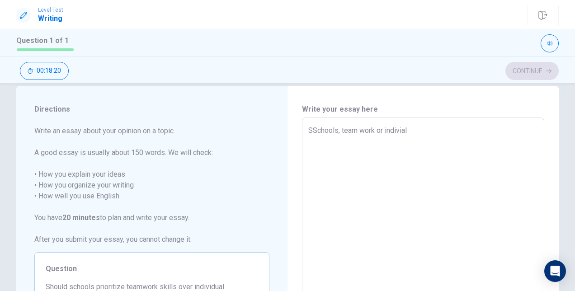
type textarea "x"
type textarea "ShSchools, team work or indivial"
type textarea "x"
type textarea "ShoSchools, team work or indivial"
type textarea "x"
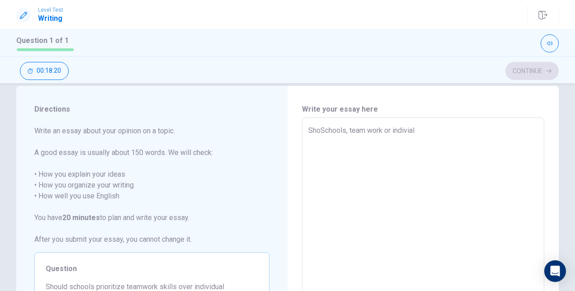
type textarea "ShouSchools, team work or indivial"
type textarea "x"
type textarea "ShoulSchools, team work or indivial"
type textarea "x"
type textarea "ShouldSchools, team work or indivial"
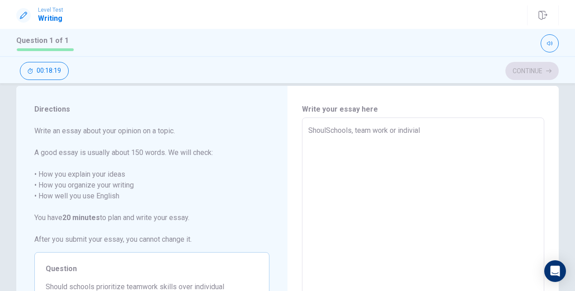
type textarea "x"
type textarea "Should Schools, team work or indivial"
drag, startPoint x: 357, startPoint y: 130, endPoint x: 364, endPoint y: 117, distance: 15.2
click at [364, 117] on div "Write your essay here Should Schools, team work or indivial x ​ Word count : 6" at bounding box center [423, 243] width 242 height 278
click at [357, 132] on textarea "Should Schools, team work or indivial" at bounding box center [423, 242] width 230 height 235
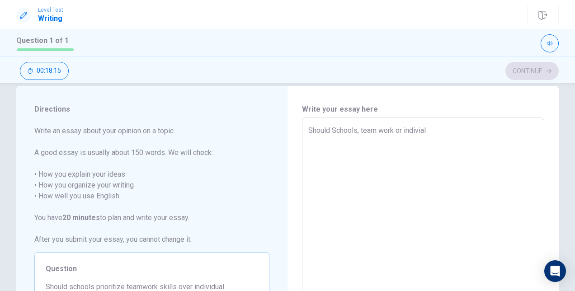
type textarea "x"
type textarea "Should Schools team work or indivial"
type textarea "x"
type textarea "Should Schools team work or indivial"
type textarea "x"
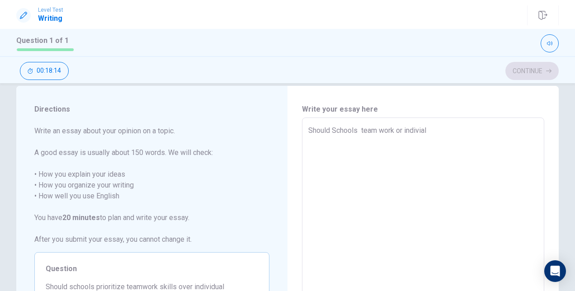
type textarea "Should Schools f team work or indivial"
type textarea "x"
type textarea "Should Schools fo team work or indivial"
type textarea "x"
type textarea "Should Schools foc team work or indivial"
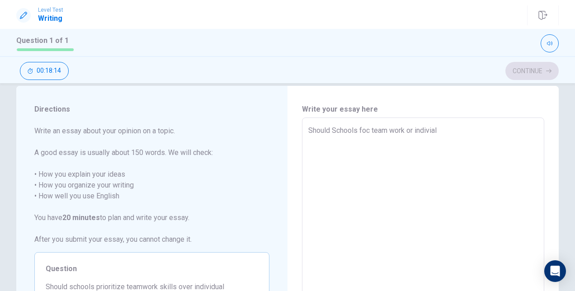
type textarea "x"
type textarea "Should Schools focu team work or indivial"
type textarea "x"
type textarea "Should Schools focus team work or indivial"
type textarea "x"
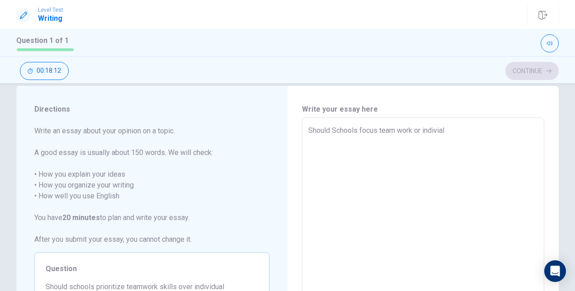
type textarea "Should Schools focus team work or indivial"
type textarea "x"
type textarea "Should Schools focus o team work or indivial"
type textarea "x"
type textarea "Should Schools focus on team work or indivial"
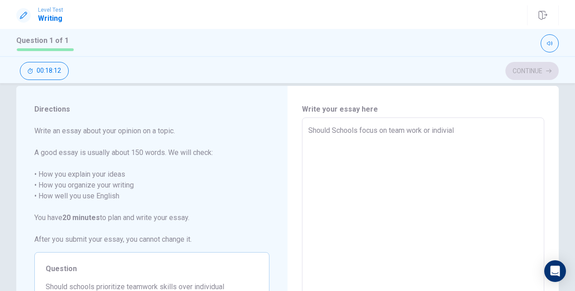
type textarea "x"
type textarea "Should Schools focus on team work or indivial"
type textarea "x"
type textarea "Should Schools focus on team work or indivial"
click at [461, 132] on textarea "Should Schools focus on team work or indivial" at bounding box center [423, 242] width 230 height 235
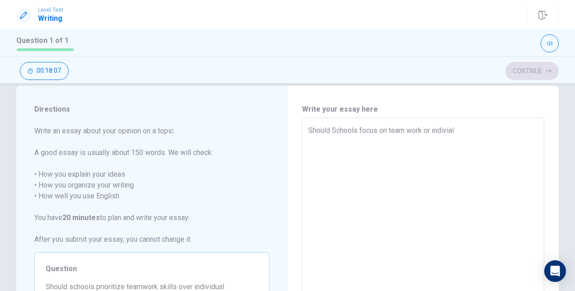
type textarea "x"
type textarea "Should Schools focus on team work or indivial"
type textarea "x"
type textarea "Should Schools focus on team work or indivial a"
type textarea "x"
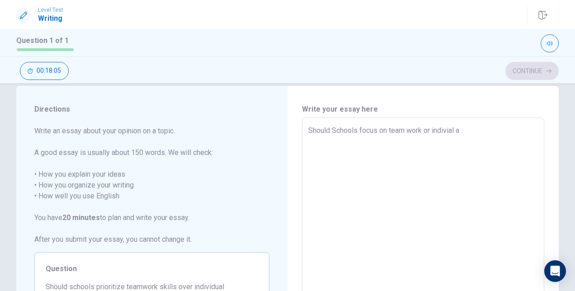
type textarea "Should Schools focus on team work or indivial ac"
type textarea "x"
type textarea "Should Schools focus on team work or indivial ach"
type textarea "x"
type textarea "Should Schools focus on team work or indivial achi"
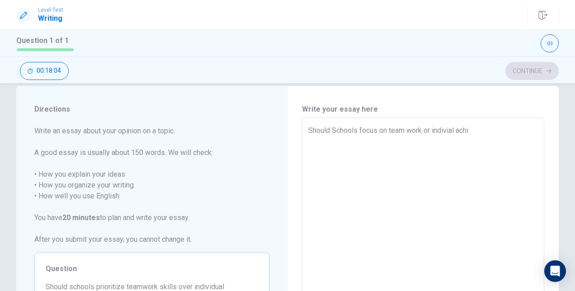
type textarea "x"
type textarea "Should Schools focus on team work or indivial achie"
type textarea "x"
type textarea "Should Schools focus on team work or indivial achiev"
type textarea "x"
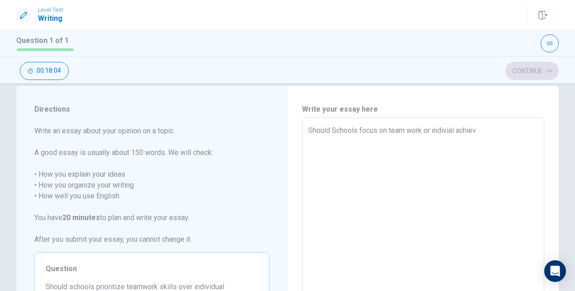
type textarea "Should Schools focus on team work or indivial achieve"
type textarea "x"
type textarea "Should Schools focus on team work or indivial achievem"
type textarea "x"
type textarea "Should Schools focus on team work or indivial achieveme"
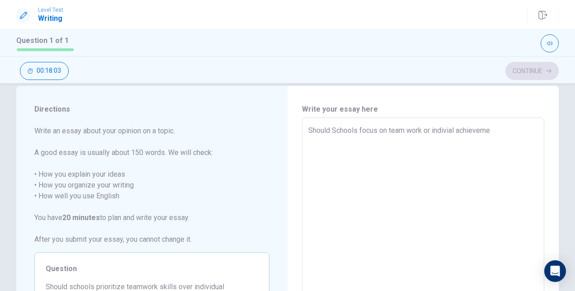
type textarea "x"
type textarea "Should Schools focus on team work or indivial achievemen"
type textarea "x"
type textarea "Should Schools focus on team work or indivial achievement"
type textarea "x"
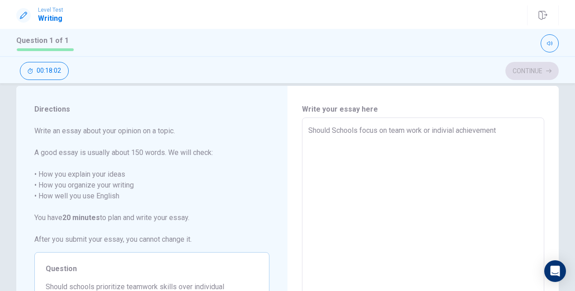
type textarea "Should Schools focus on team work or indivial achievement?"
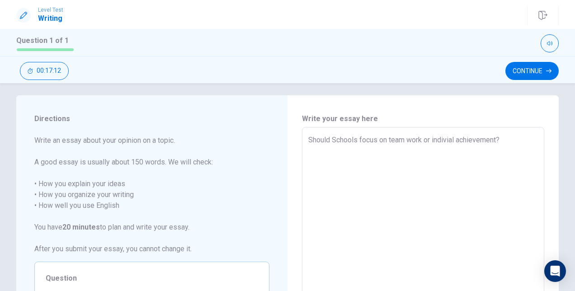
scroll to position [7, 0]
type textarea "x"
type textarea "Should Schools focus on team work or indivial achievement?"
type textarea "x"
type textarea "Should Schools focus on team work or indivial achievement?"
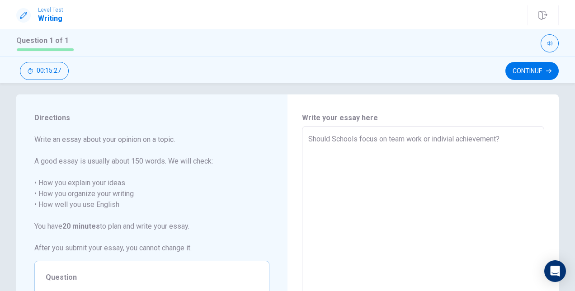
type textarea "x"
type textarea "Should Schools focus on team work or indivial achievement? O"
type textarea "x"
type textarea "Should Schools focus on team work or indivial achievement?"
type textarea "x"
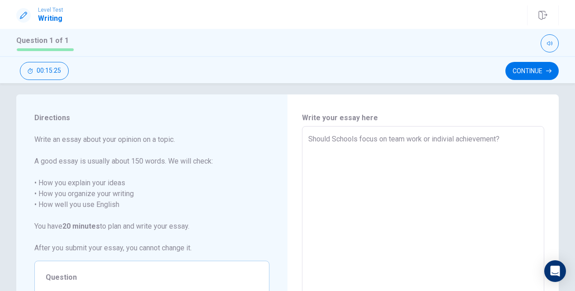
type textarea "Should Schools focus on team work or indivial achievement? I"
type textarea "x"
type textarea "Should Schools focus on team work or indivial achievement? I"
type textarea "x"
type textarea "Should Schools focus on team work or indivial achievement? I b"
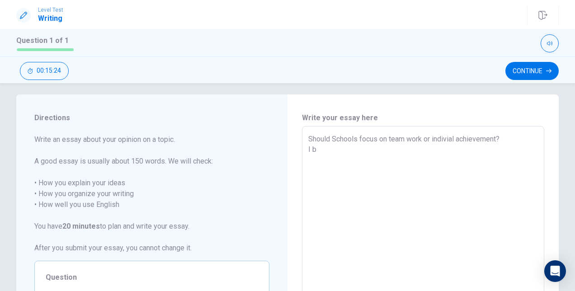
type textarea "x"
type textarea "Should Schools focus on team work or indivial achievement? I be"
drag, startPoint x: 388, startPoint y: 137, endPoint x: 498, endPoint y: 137, distance: 110.8
click at [498, 137] on textarea "Should Schools focus on team work or indivial achievement? I bealive both" at bounding box center [423, 251] width 230 height 235
click at [482, 138] on textarea "Should Schools focus on team work or indivial achievement? I bealive both" at bounding box center [423, 251] width 230 height 235
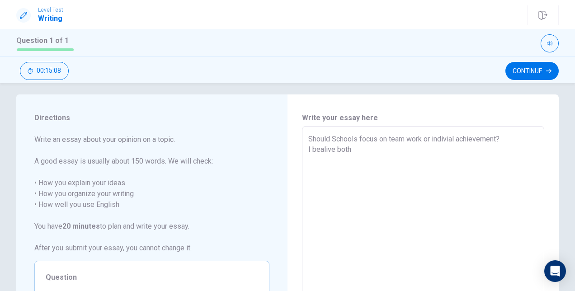
click at [352, 149] on textarea "Should Schools focus on team work or indivial achievement? I bealive both" at bounding box center [423, 251] width 230 height 235
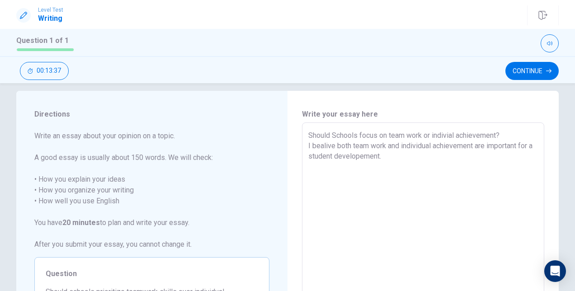
scroll to position [0, 0]
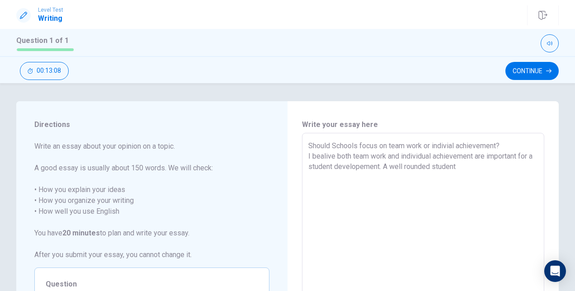
click at [408, 179] on textarea "Should Schools focus on team work or indivial achievement? I bealive both team …" at bounding box center [423, 258] width 230 height 235
click at [488, 181] on textarea "Should Schools focus on team work or indivial achievement? I bealive both team …" at bounding box center [423, 258] width 230 height 235
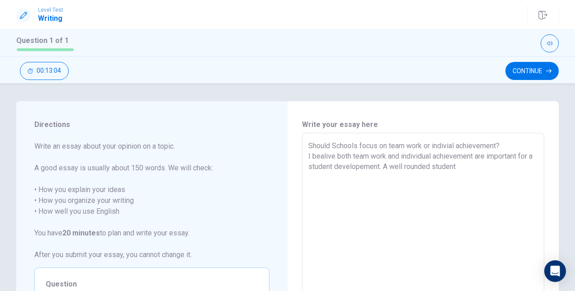
click at [465, 167] on textarea "Should Schools focus on team work or indivial achievement? I bealive both team …" at bounding box center [423, 258] width 230 height 235
drag, startPoint x: 430, startPoint y: 175, endPoint x: 443, endPoint y: 171, distance: 14.0
click at [443, 171] on textarea "Should Schools focus on team work or indivial achievement? I bealive both team …" at bounding box center [423, 258] width 230 height 235
click at [443, 176] on textarea "Should Schools focus on team work or indivial achievement? I bealive both team …" at bounding box center [423, 258] width 230 height 235
click at [371, 176] on textarea "Should Schools focus on team work or indivial achievement? I bealive both team …" at bounding box center [423, 258] width 230 height 235
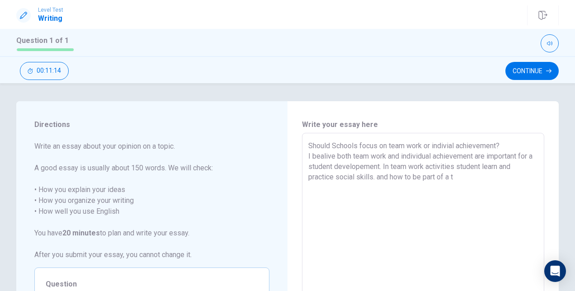
click at [388, 175] on textarea "Should Schools focus on team work or indivial achievement? I bealive both team …" at bounding box center [423, 258] width 230 height 235
click at [454, 176] on textarea "Should Schools focus on team work or indivial achievement? I bealive both team …" at bounding box center [423, 258] width 230 height 235
click at [336, 187] on textarea "Should Schools focus on team work or indivial achievement? I bealive both team …" at bounding box center [423, 258] width 230 height 235
click at [336, 186] on textarea "Should Schools focus on team work or indivial achievement? I bealive both team …" at bounding box center [423, 258] width 230 height 235
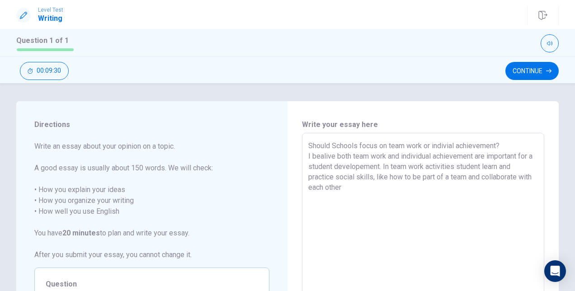
click at [355, 188] on textarea "Should Schools focus on team work or indivial achievement? I bealive both team …" at bounding box center [423, 258] width 230 height 235
click at [485, 167] on textarea "Should Schools focus on team work or indivial achievement? I bealive both team …" at bounding box center [423, 258] width 230 height 235
click at [363, 188] on textarea "Should Schools focus on team work or indivial achievement? I bealive both team …" at bounding box center [423, 258] width 230 height 235
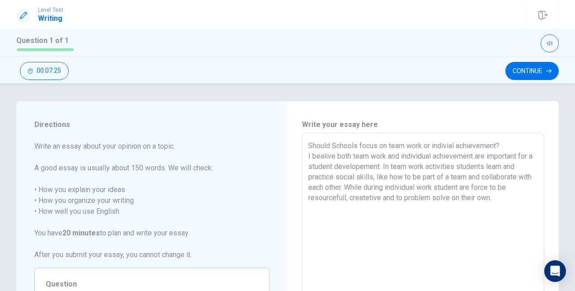
click at [344, 200] on textarea "Should Schools focus on team work or indivial achievement? I bealive both team …" at bounding box center [423, 258] width 230 height 235
click at [364, 198] on textarea "Should Schools focus on team work or indivial achievement? I bealive both team …" at bounding box center [423, 258] width 230 height 235
click at [365, 198] on textarea "Should Schools focus on team work or indivial achievement? I bealive both team …" at bounding box center [423, 258] width 230 height 235
click at [380, 195] on textarea "Should Schools focus on team work or indivial achievement? I bealive both team …" at bounding box center [423, 258] width 230 height 235
click at [487, 200] on textarea "Should Schools focus on team work or indivial achievement? I bealive both team …" at bounding box center [423, 258] width 230 height 235
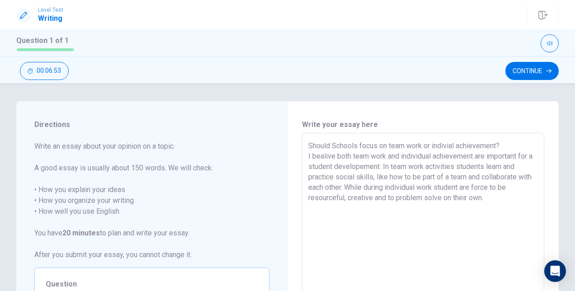
click at [489, 195] on textarea "Should Schools focus on team work or indivial achievement? I bealive both team …" at bounding box center [423, 258] width 230 height 235
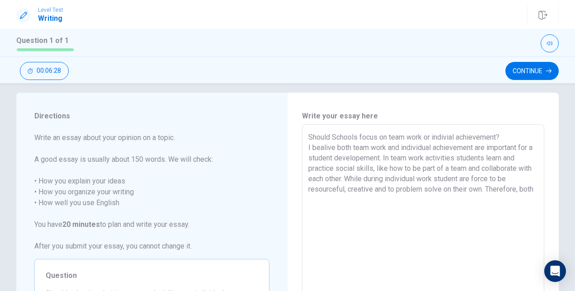
scroll to position [6, 0]
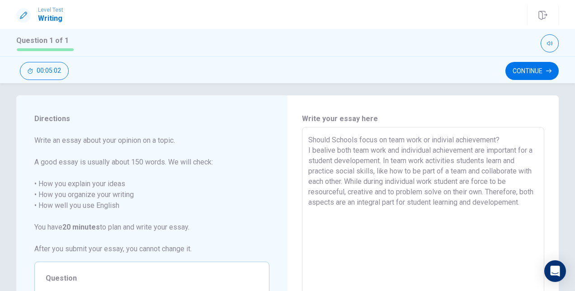
click at [321, 150] on textarea "Should Schools focus on team work or indivial achievement? I bealive both team …" at bounding box center [423, 252] width 230 height 235
click at [322, 151] on textarea "Should Schools focus on team work or indivial achievement? I belive both team w…" at bounding box center [423, 252] width 230 height 235
drag, startPoint x: 507, startPoint y: 138, endPoint x: 290, endPoint y: 143, distance: 217.1
click at [290, 143] on div "Write your essay here Should Schools focus on team work or indivial achievement…" at bounding box center [423, 252] width 271 height 314
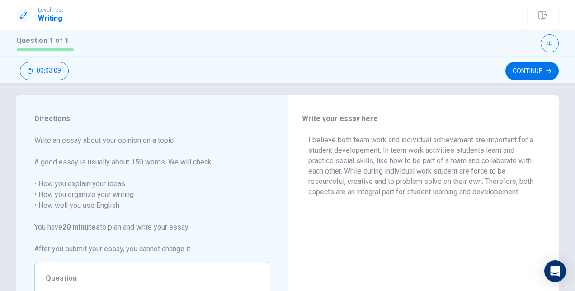
click at [355, 203] on textarea "I believe both team work and individual achievement are important for a student…" at bounding box center [423, 252] width 230 height 235
click at [517, 202] on textarea "I believe both team work and individual achievement are important for a student…" at bounding box center [423, 252] width 230 height 235
click at [531, 201] on textarea "I believe both team work and individual achievement are important for a student…" at bounding box center [423, 252] width 230 height 235
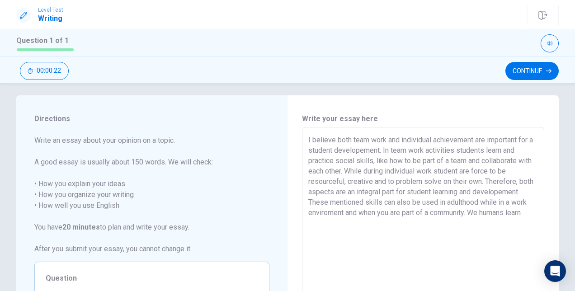
drag, startPoint x: 531, startPoint y: 213, endPoint x: 537, endPoint y: 213, distance: 6.4
click at [537, 213] on div "I believe both team work and individual achievement are important for a student…" at bounding box center [423, 252] width 242 height 250
click at [353, 222] on textarea "I believe both team work and individual achievement are important for a student…" at bounding box center [423, 252] width 230 height 235
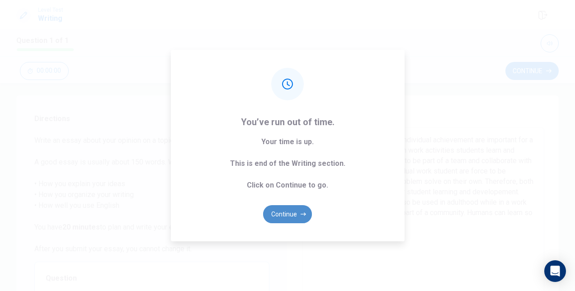
click at [283, 215] on button "Continue" at bounding box center [287, 214] width 49 height 18
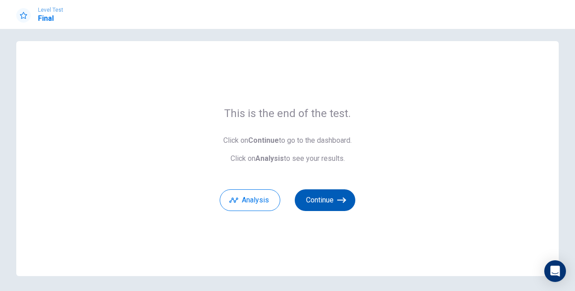
click at [331, 200] on button "Continue" at bounding box center [325, 200] width 61 height 22
